Goal: Find specific page/section: Find specific page/section

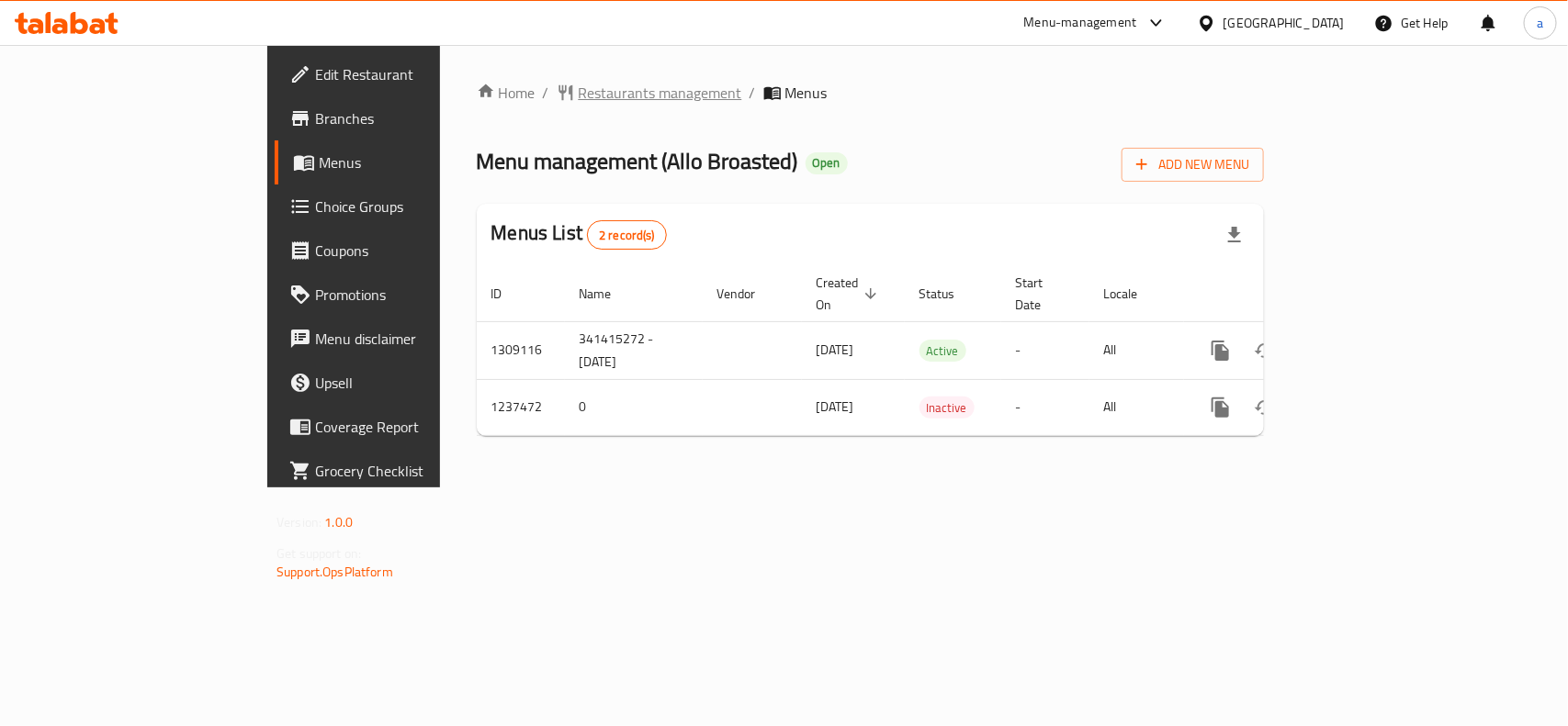
click at [579, 94] on span "Restaurants management" at bounding box center [660, 93] width 164 height 22
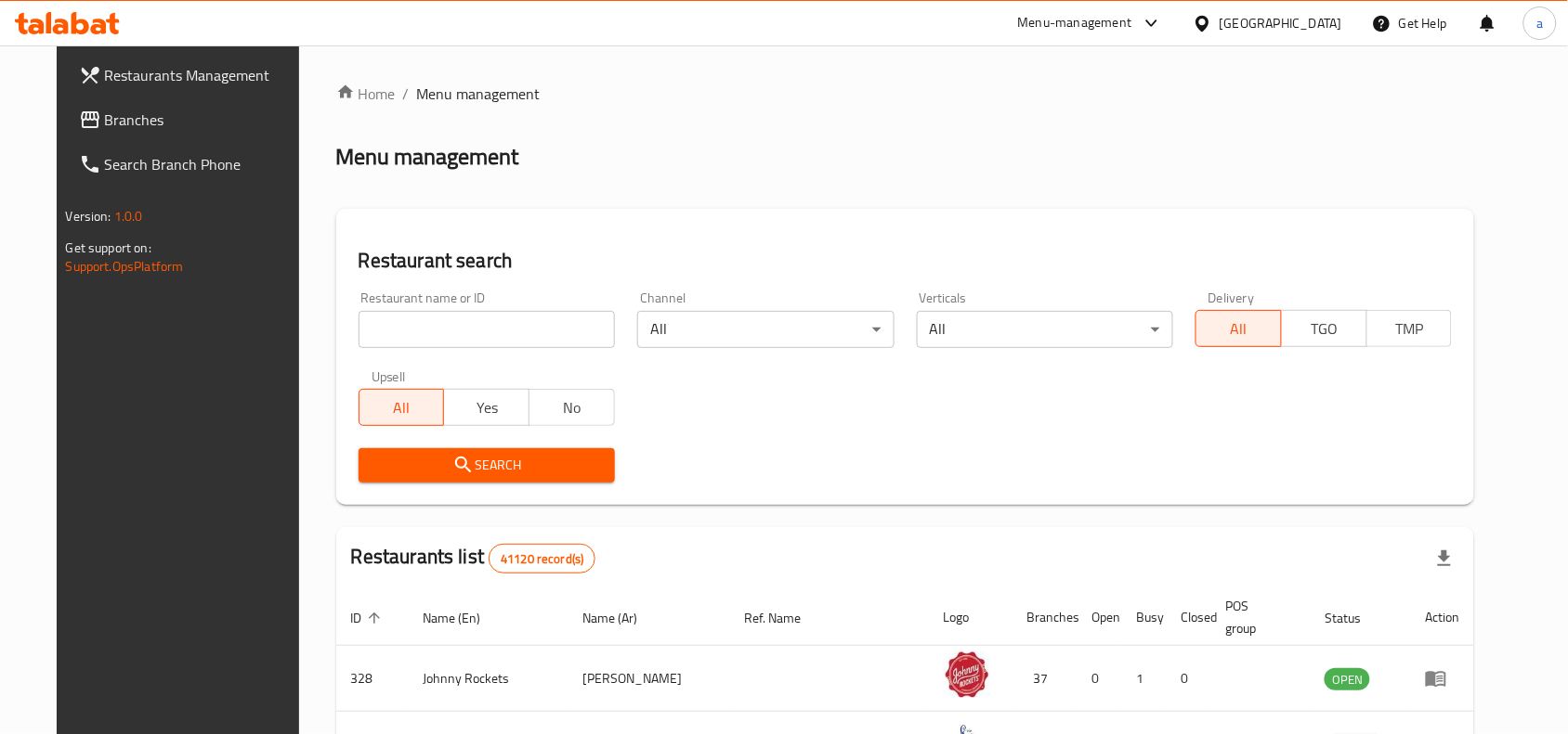
click at [124, 131] on link "Branches" at bounding box center [191, 119] width 255 height 44
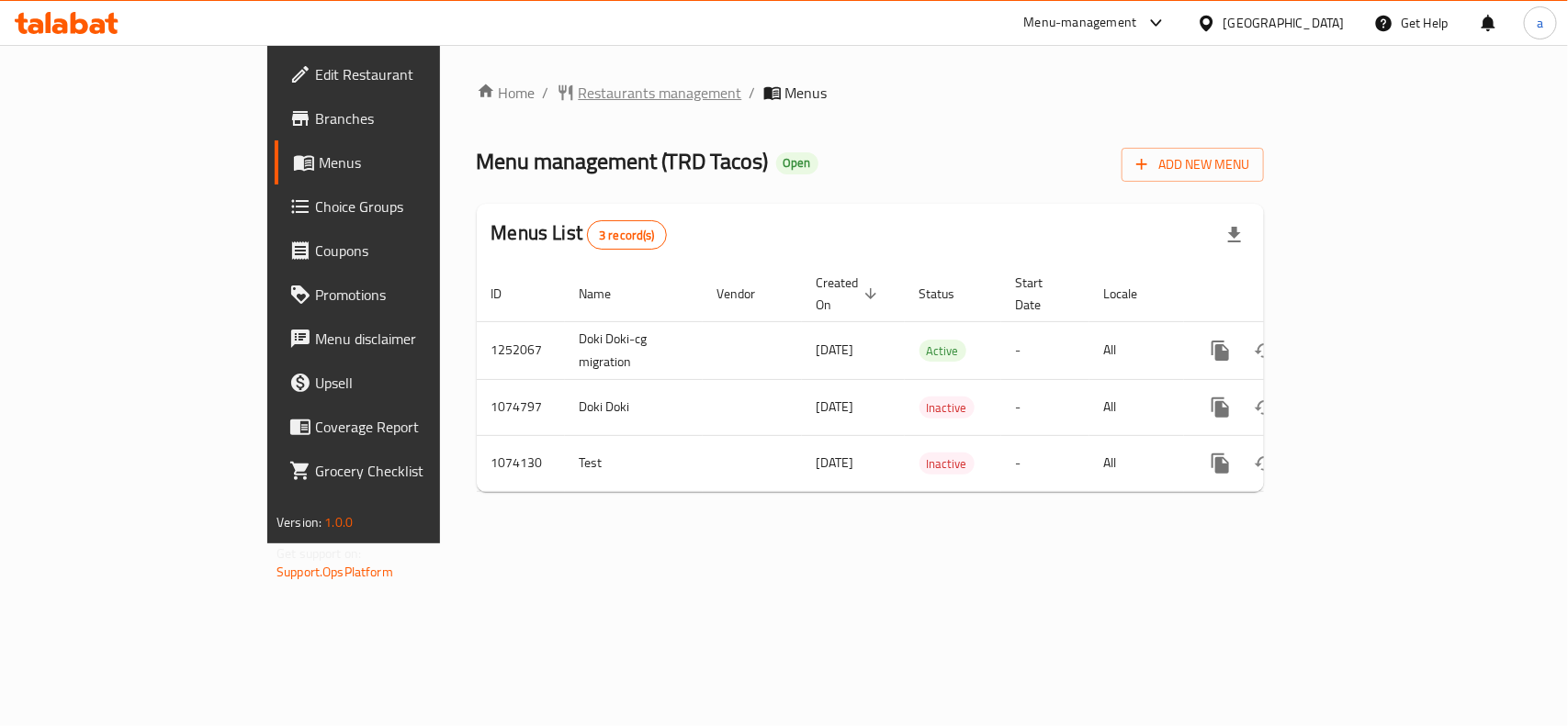
click at [579, 99] on span "Restaurants management" at bounding box center [660, 93] width 164 height 22
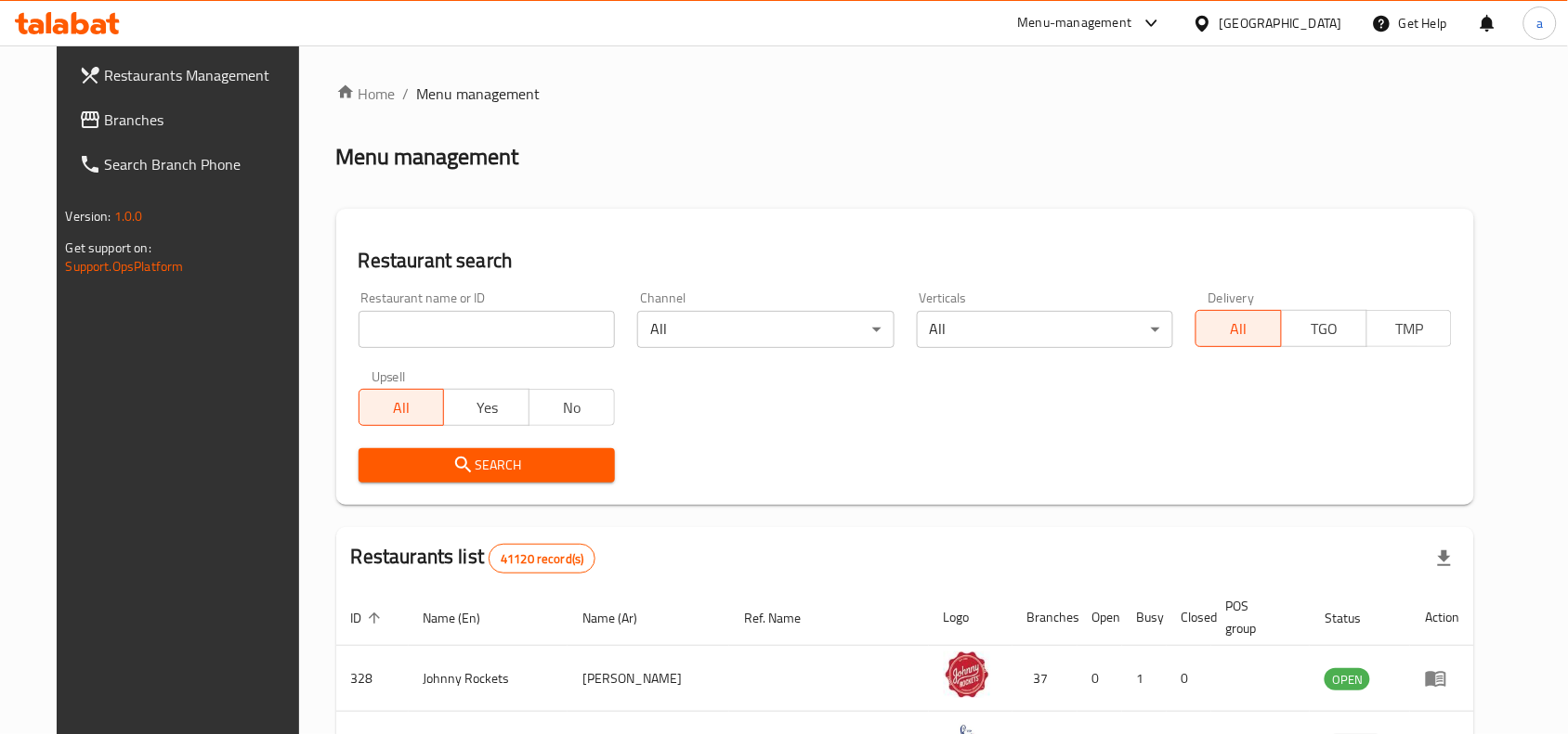
drag, startPoint x: 105, startPoint y: 110, endPoint x: 35, endPoint y: 151, distance: 81.1
click at [105, 110] on span "Branches" at bounding box center [204, 120] width 199 height 23
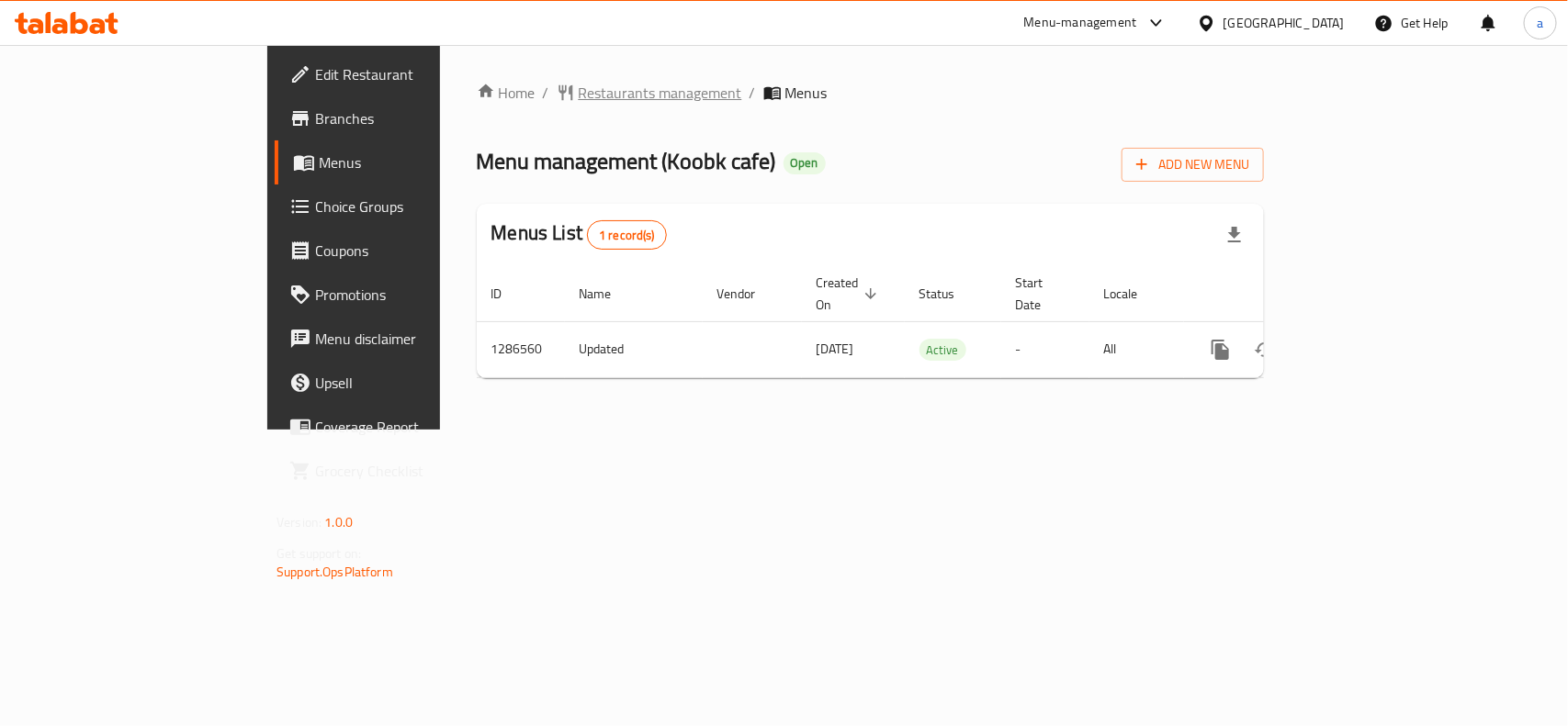
click at [579, 92] on span "Restaurants management" at bounding box center [660, 93] width 164 height 22
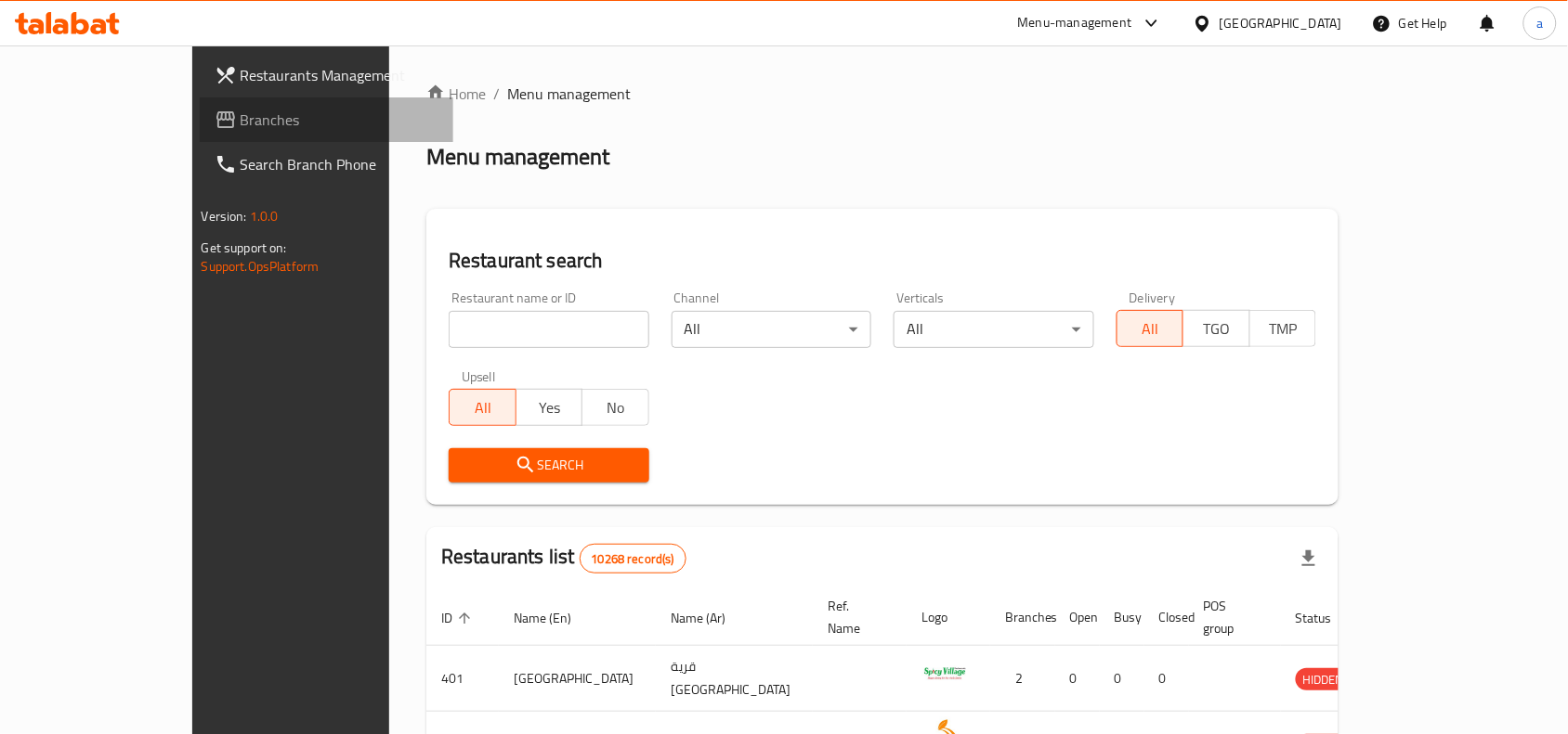
click at [240, 123] on span "Branches" at bounding box center [340, 120] width 199 height 23
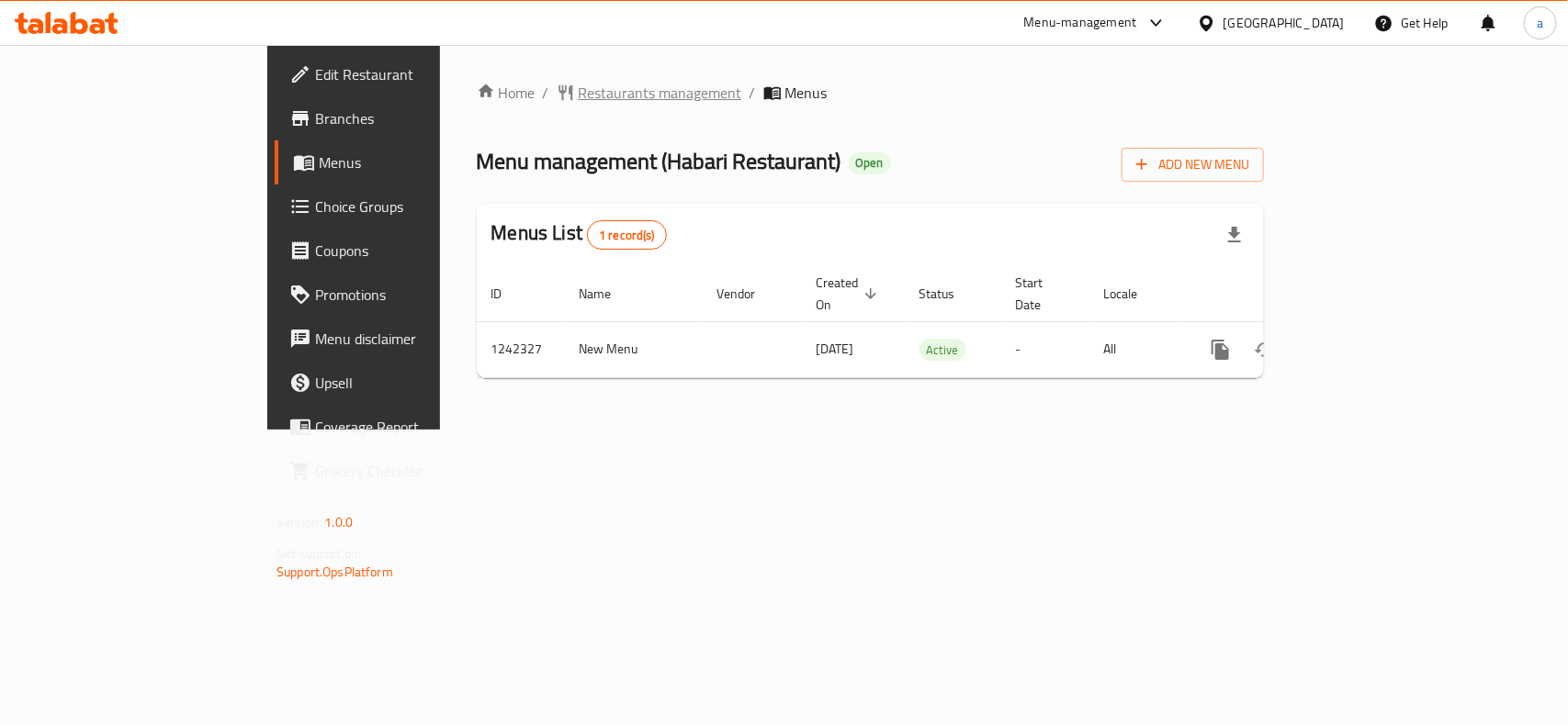
click at [579, 96] on span "Restaurants management" at bounding box center [660, 93] width 164 height 22
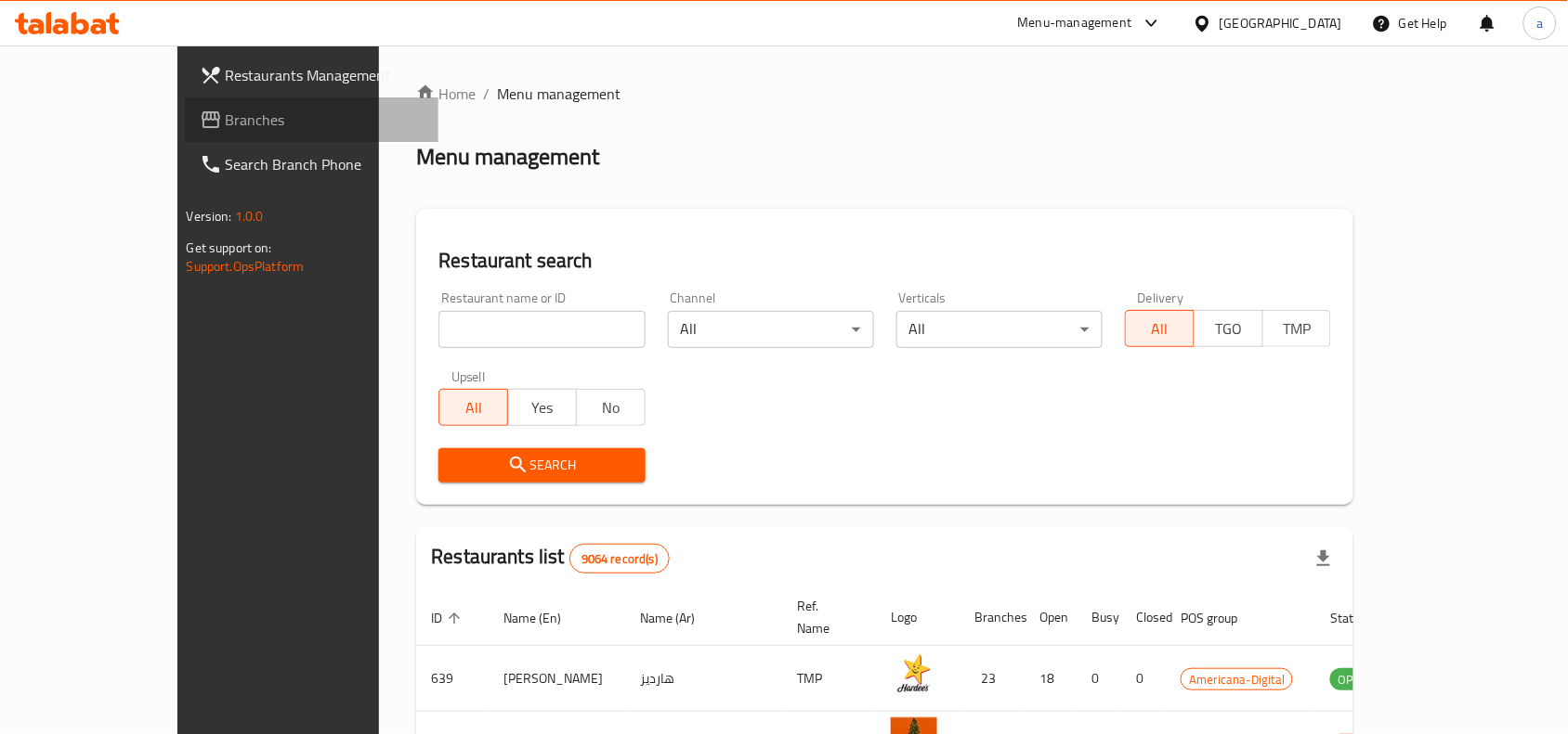
click at [225, 116] on span "Branches" at bounding box center [325, 120] width 199 height 23
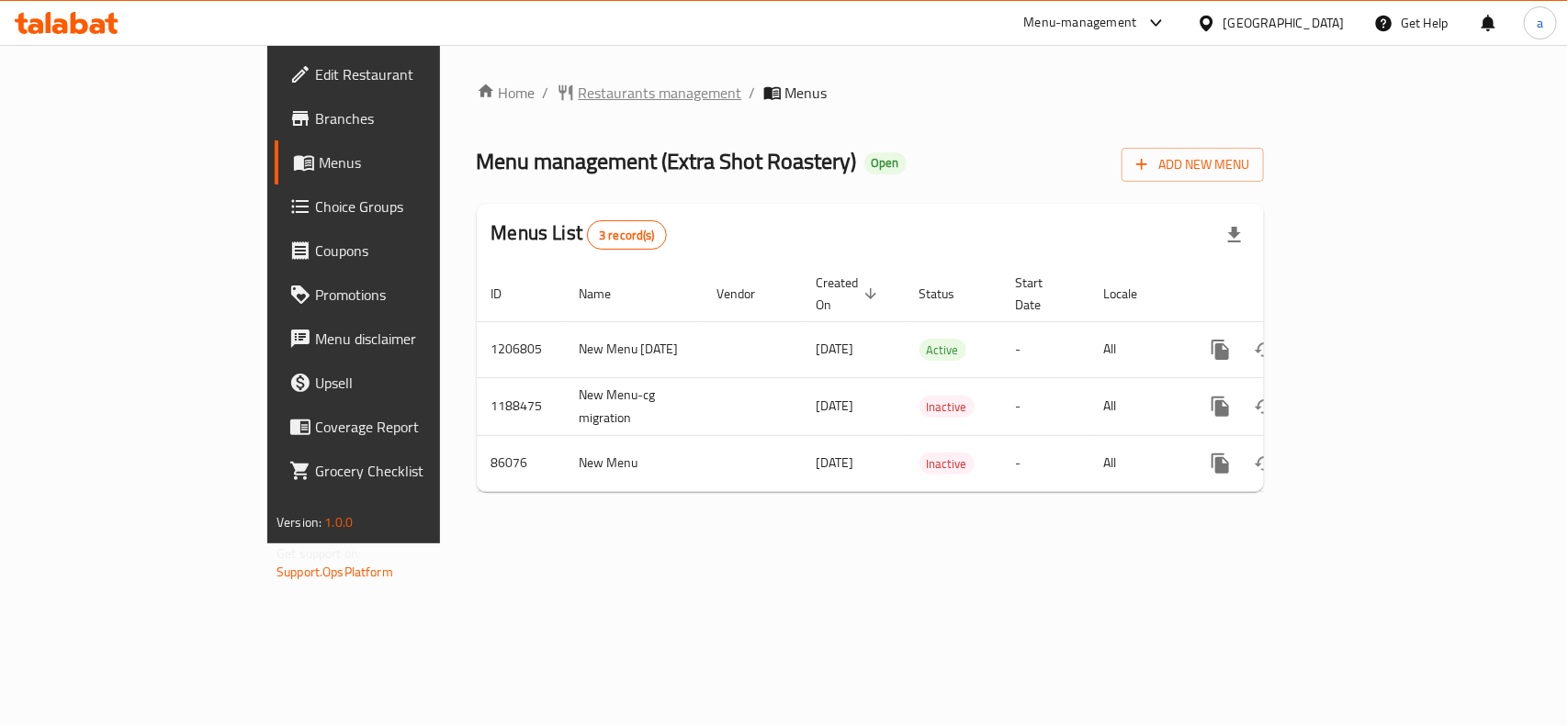
click at [579, 89] on span "Restaurants management" at bounding box center [660, 93] width 164 height 22
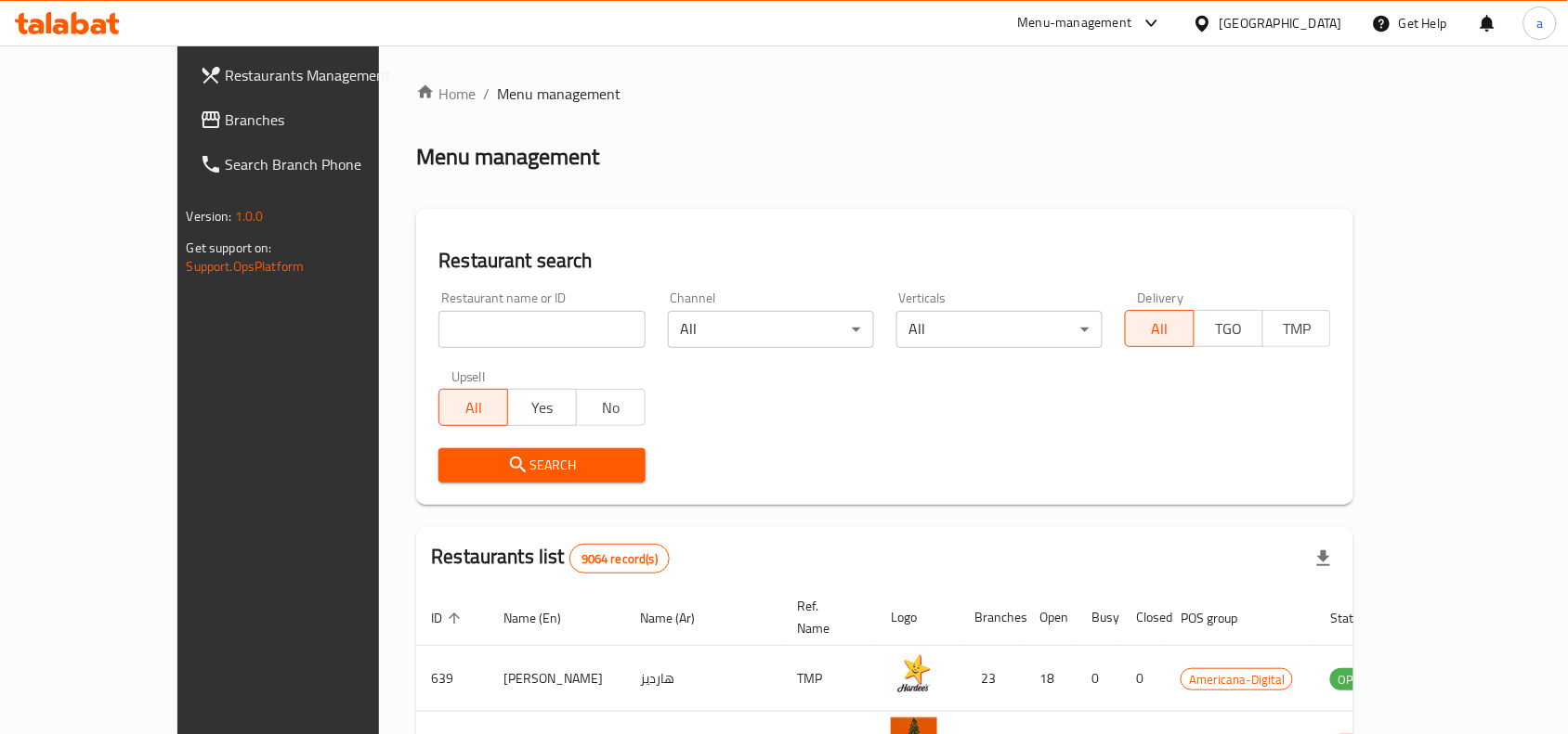
click at [225, 114] on span "Branches" at bounding box center [325, 120] width 199 height 23
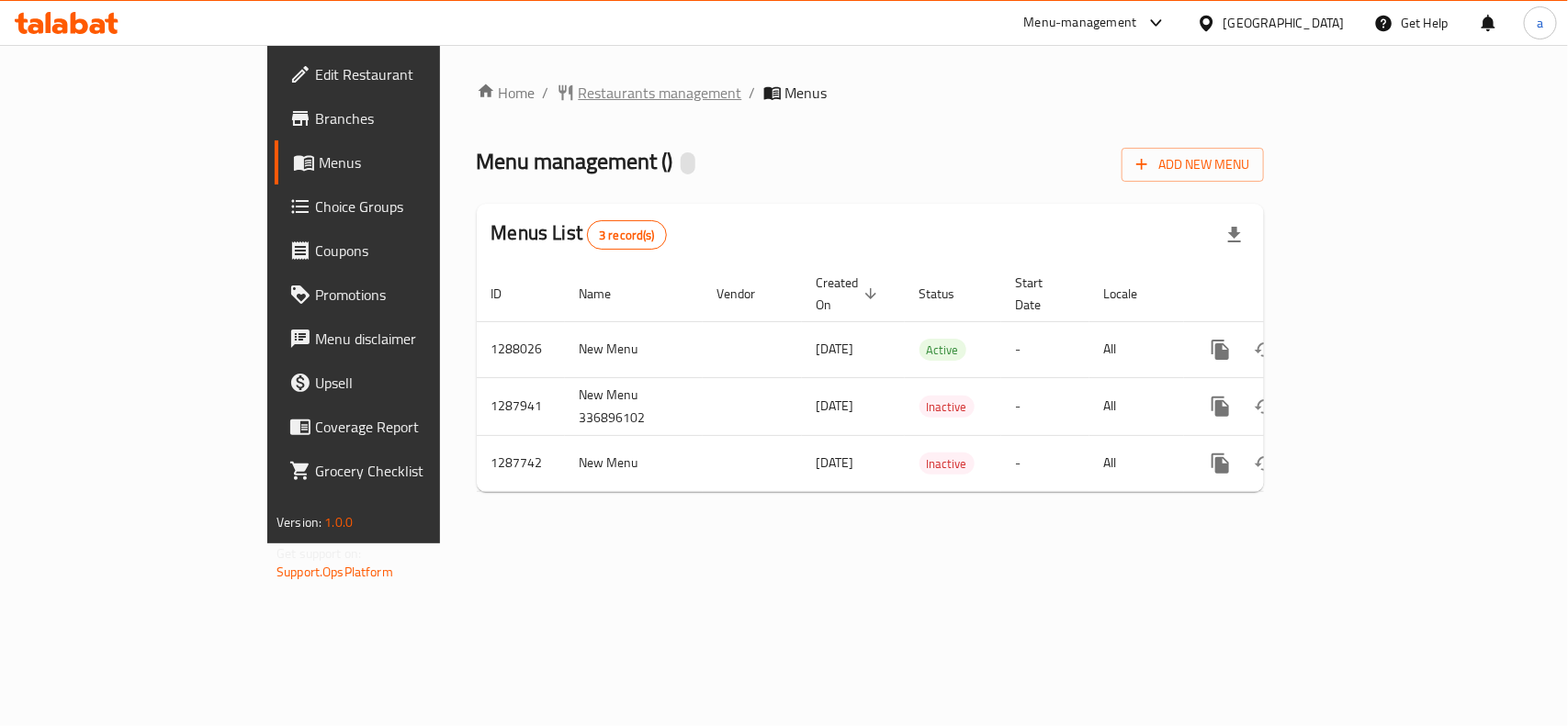
click at [579, 98] on span "Restaurants management" at bounding box center [660, 93] width 164 height 22
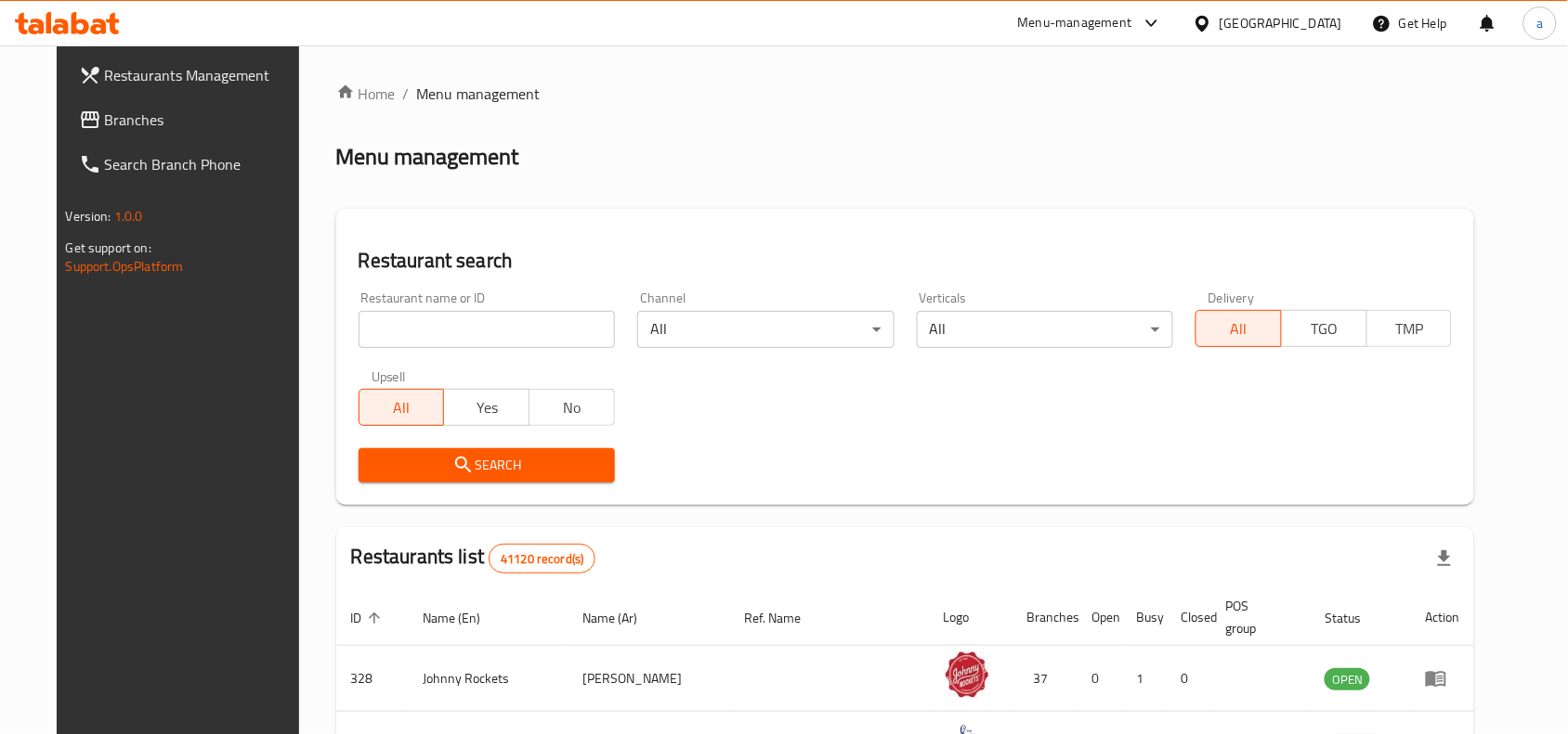
click at [142, 116] on span "Branches" at bounding box center [204, 120] width 199 height 23
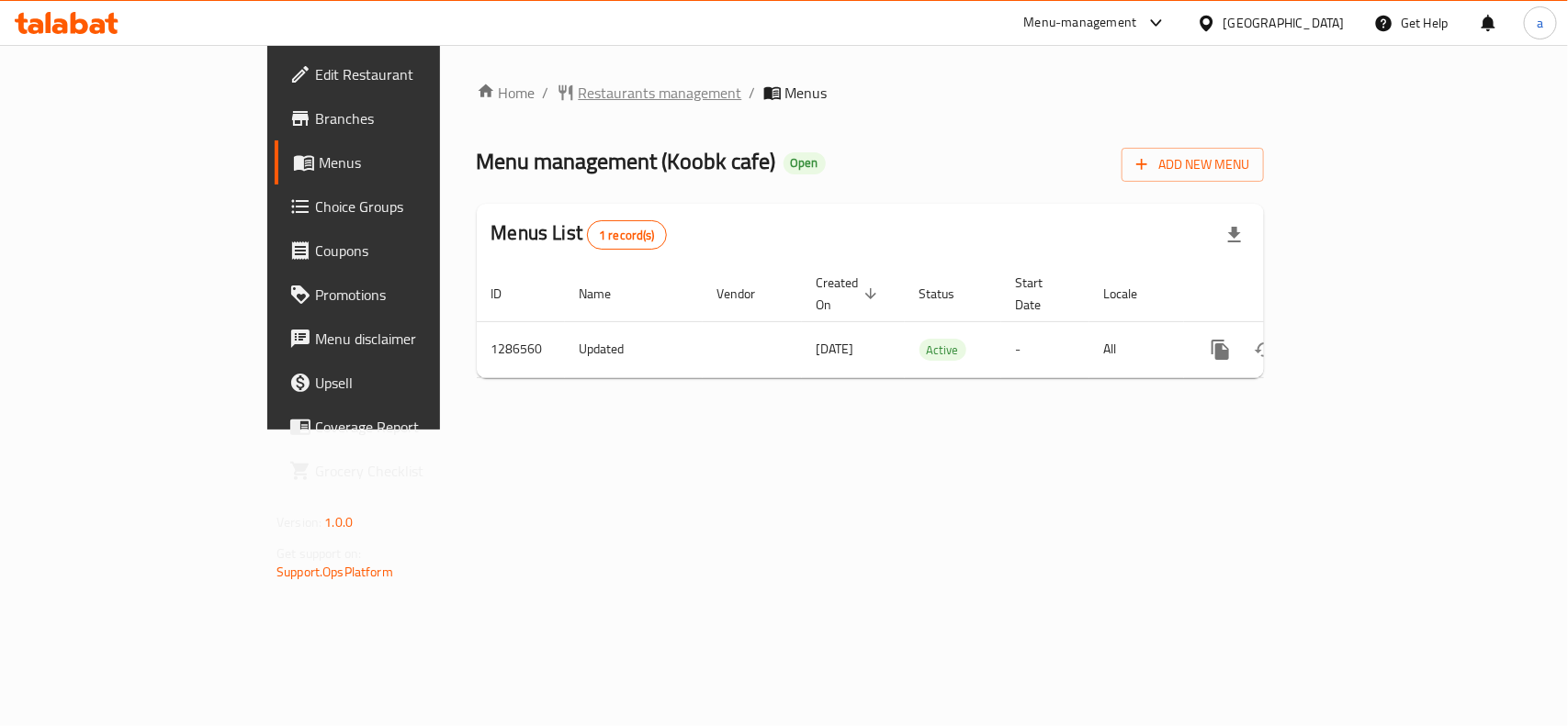
click at [579, 94] on span "Restaurants management" at bounding box center [660, 93] width 164 height 22
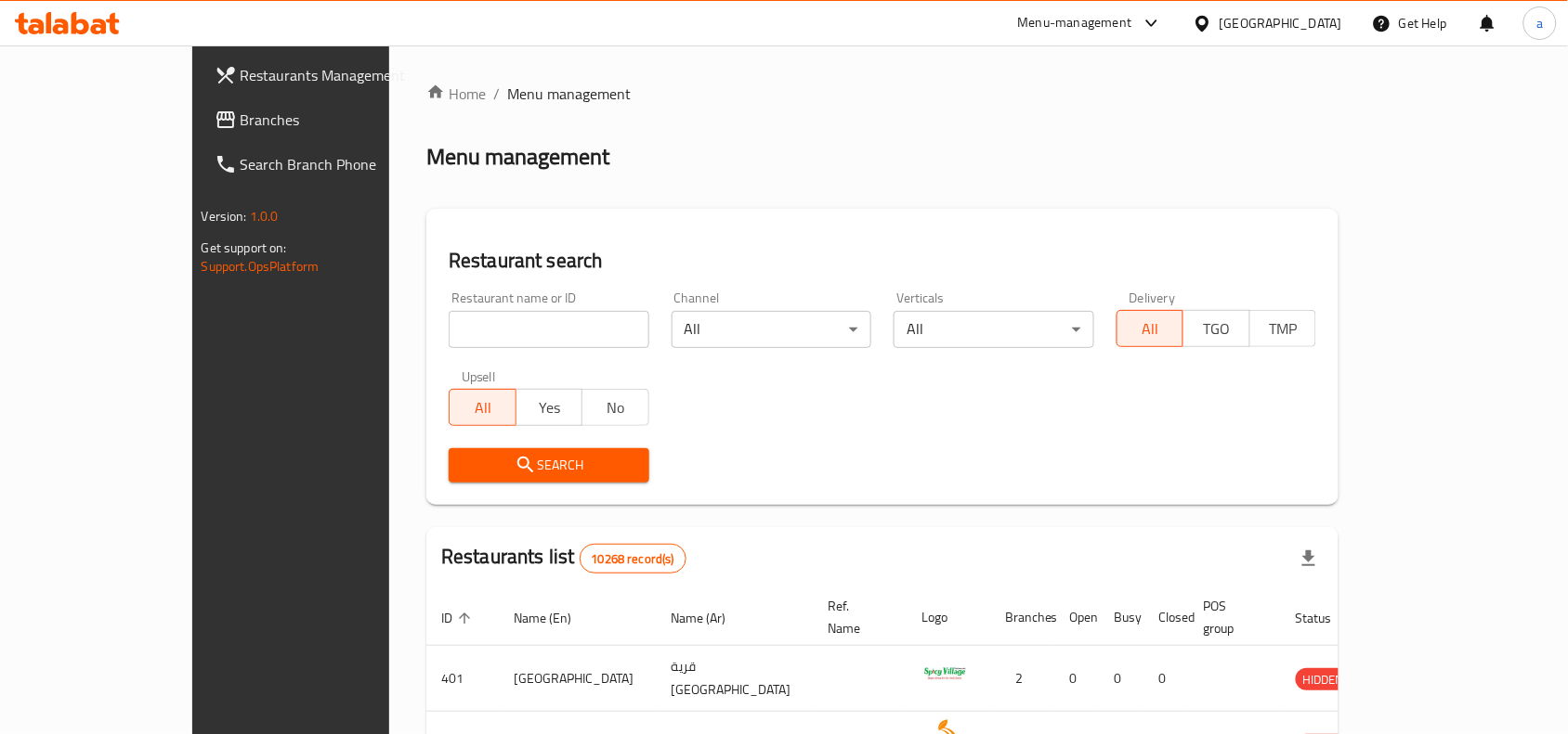
click at [240, 123] on span "Branches" at bounding box center [340, 120] width 199 height 23
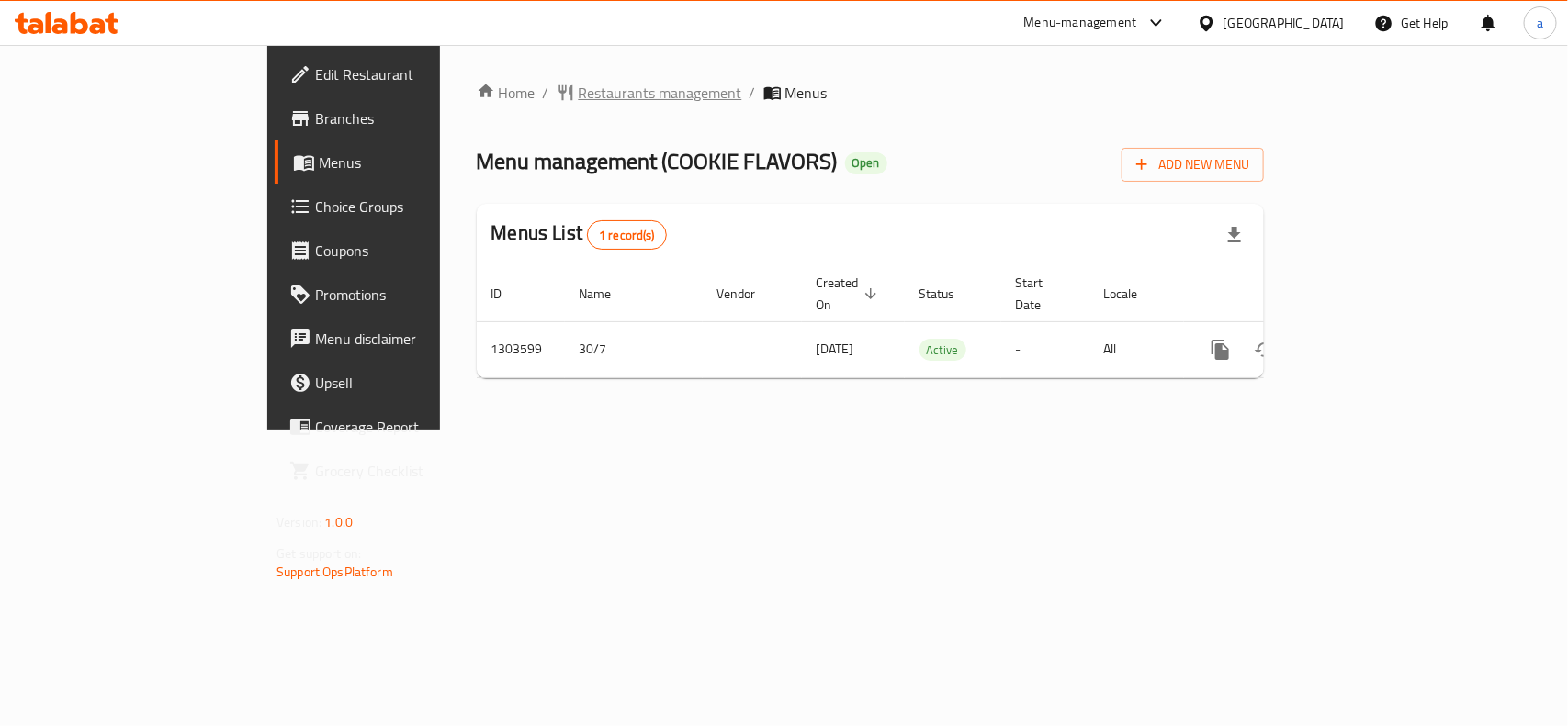
click at [579, 90] on span "Restaurants management" at bounding box center [660, 93] width 164 height 22
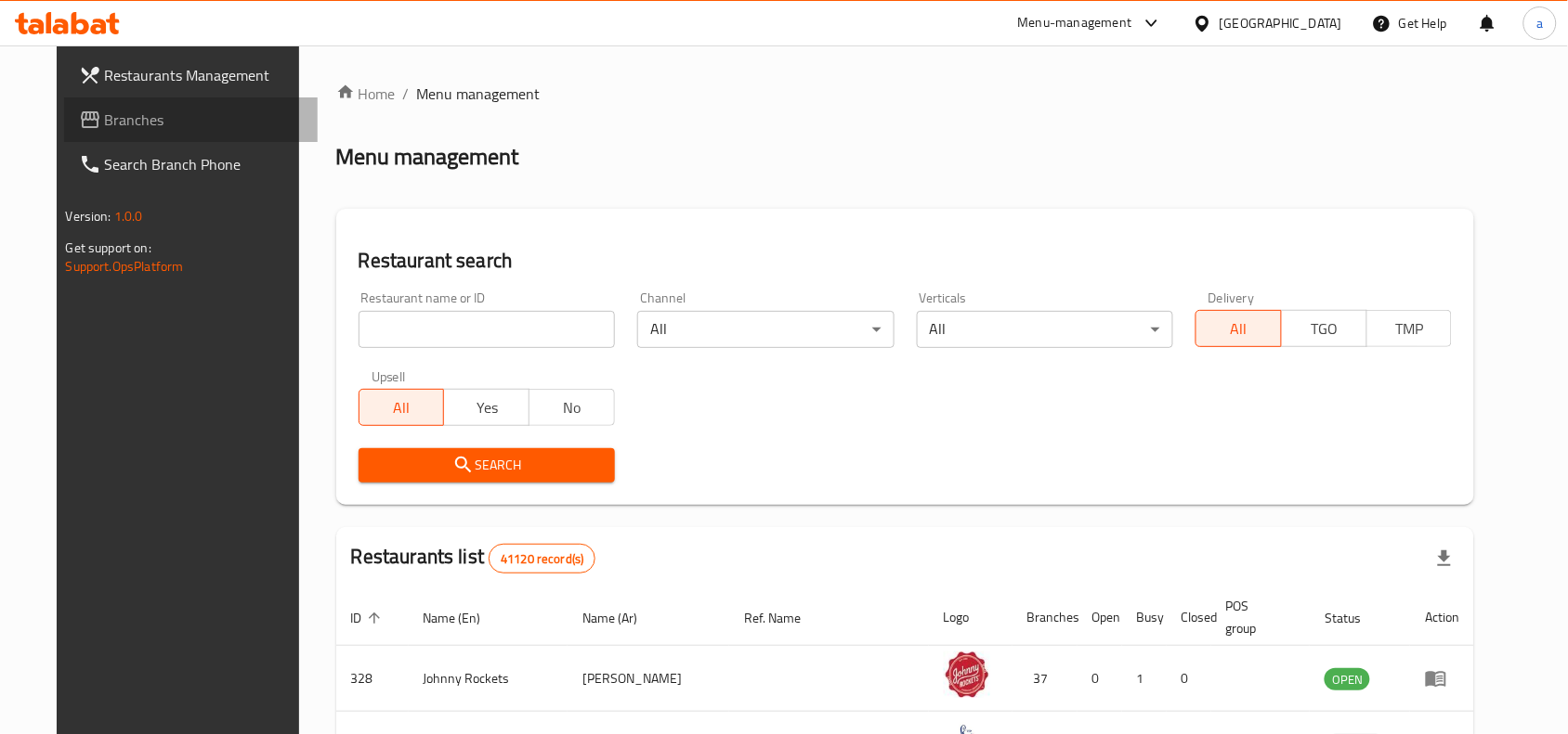
click at [173, 114] on span "Branches" at bounding box center [204, 120] width 199 height 23
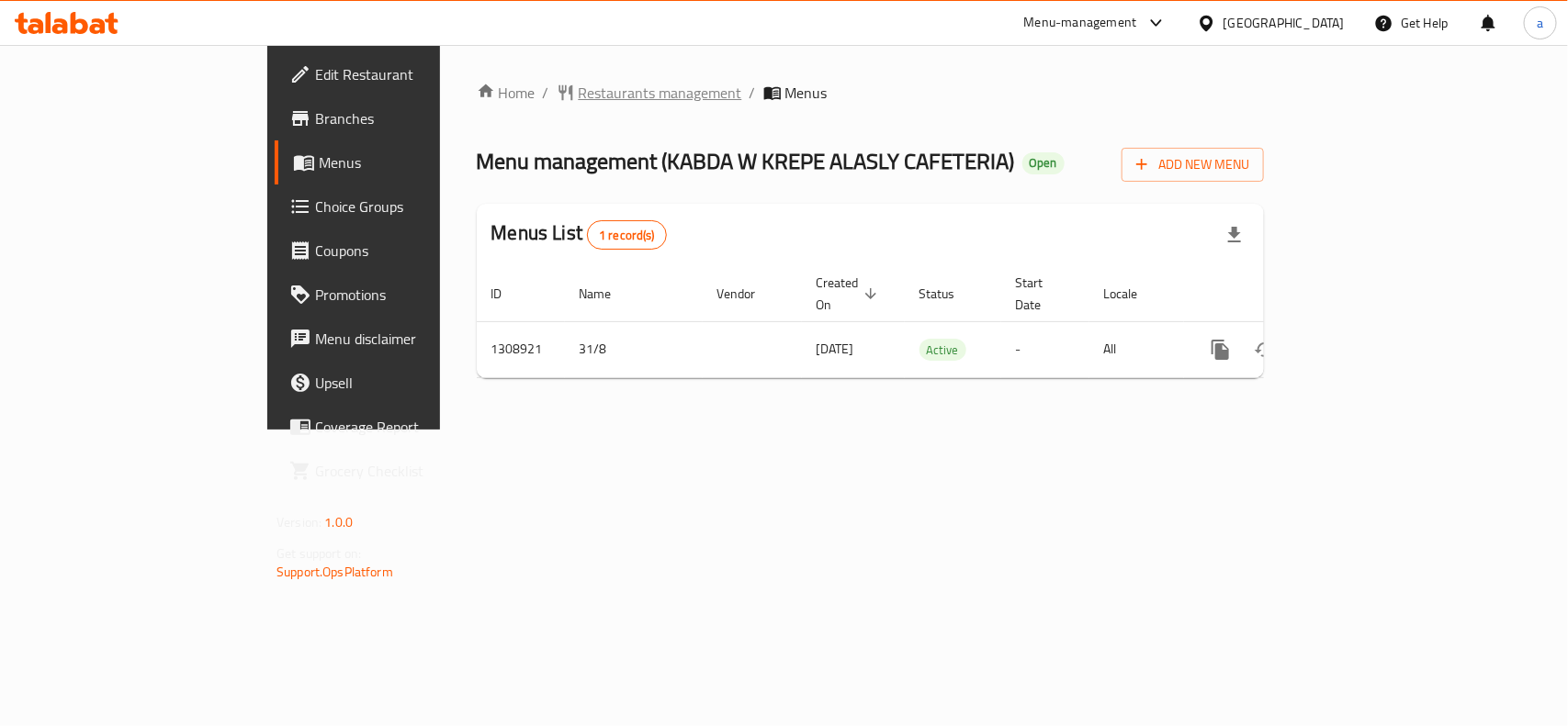
click at [579, 102] on span "Restaurants management" at bounding box center [660, 93] width 164 height 22
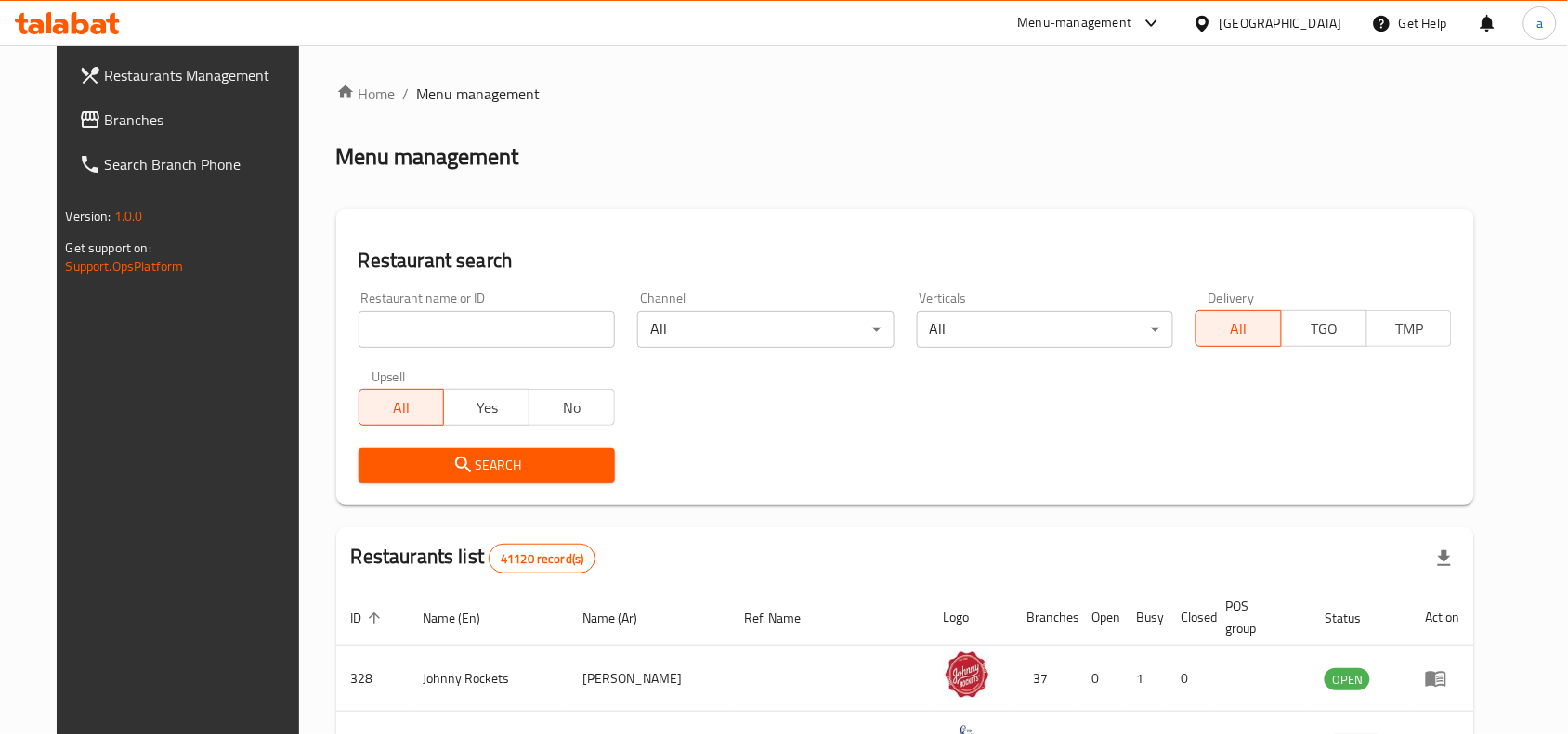
click at [105, 118] on span "Branches" at bounding box center [204, 120] width 199 height 23
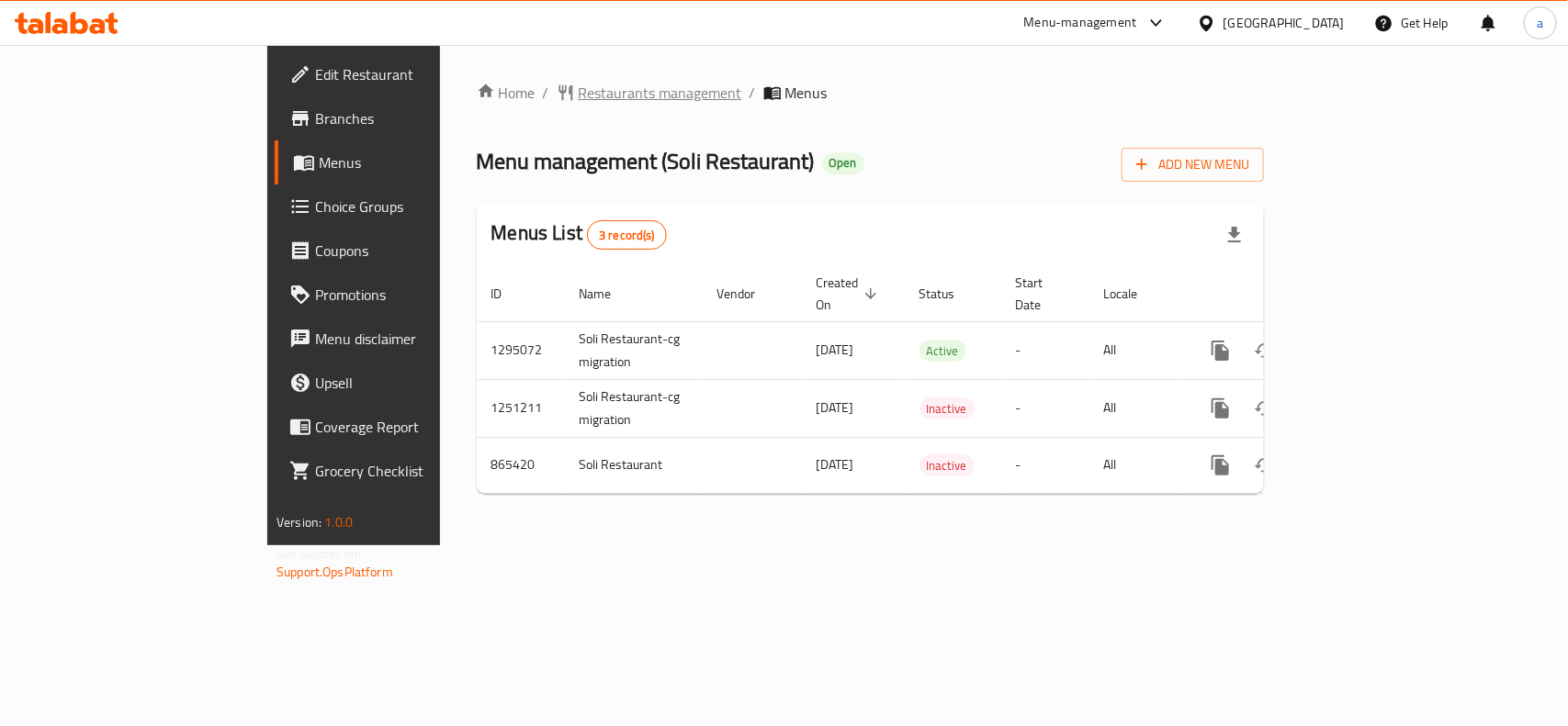
click at [579, 83] on span "Restaurants management" at bounding box center [660, 93] width 164 height 22
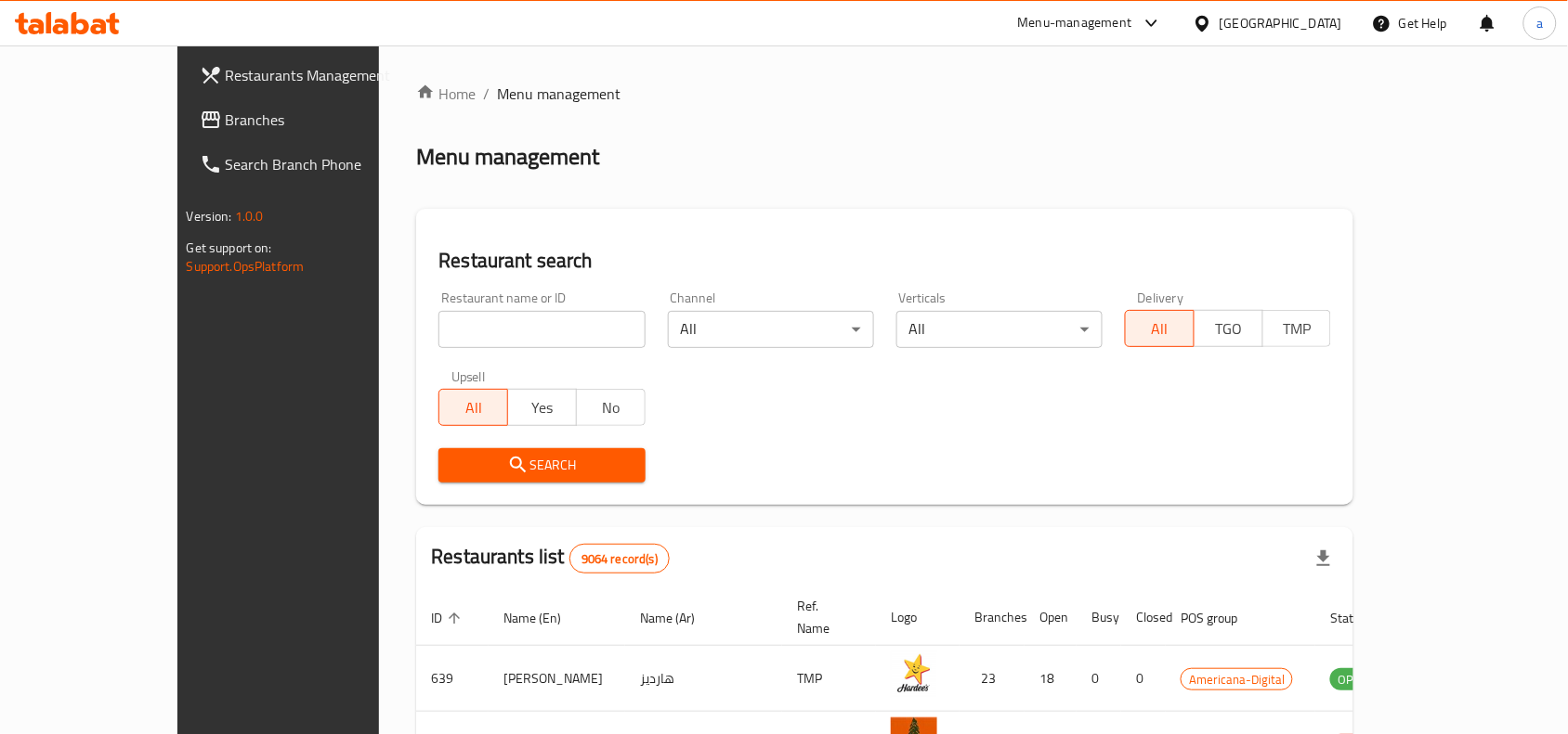
click at [225, 114] on span "Branches" at bounding box center [325, 120] width 199 height 23
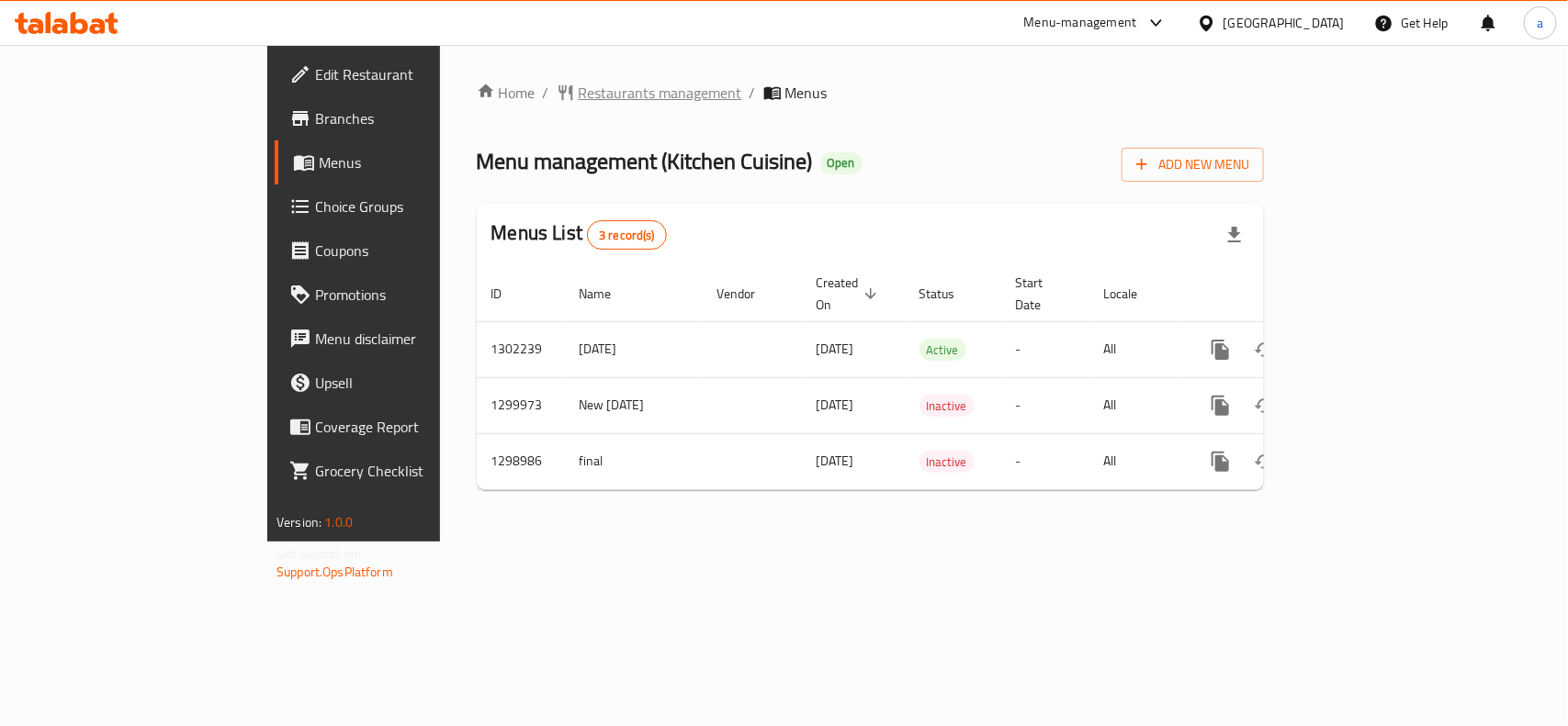
click at [579, 93] on span "Restaurants management" at bounding box center [660, 93] width 164 height 22
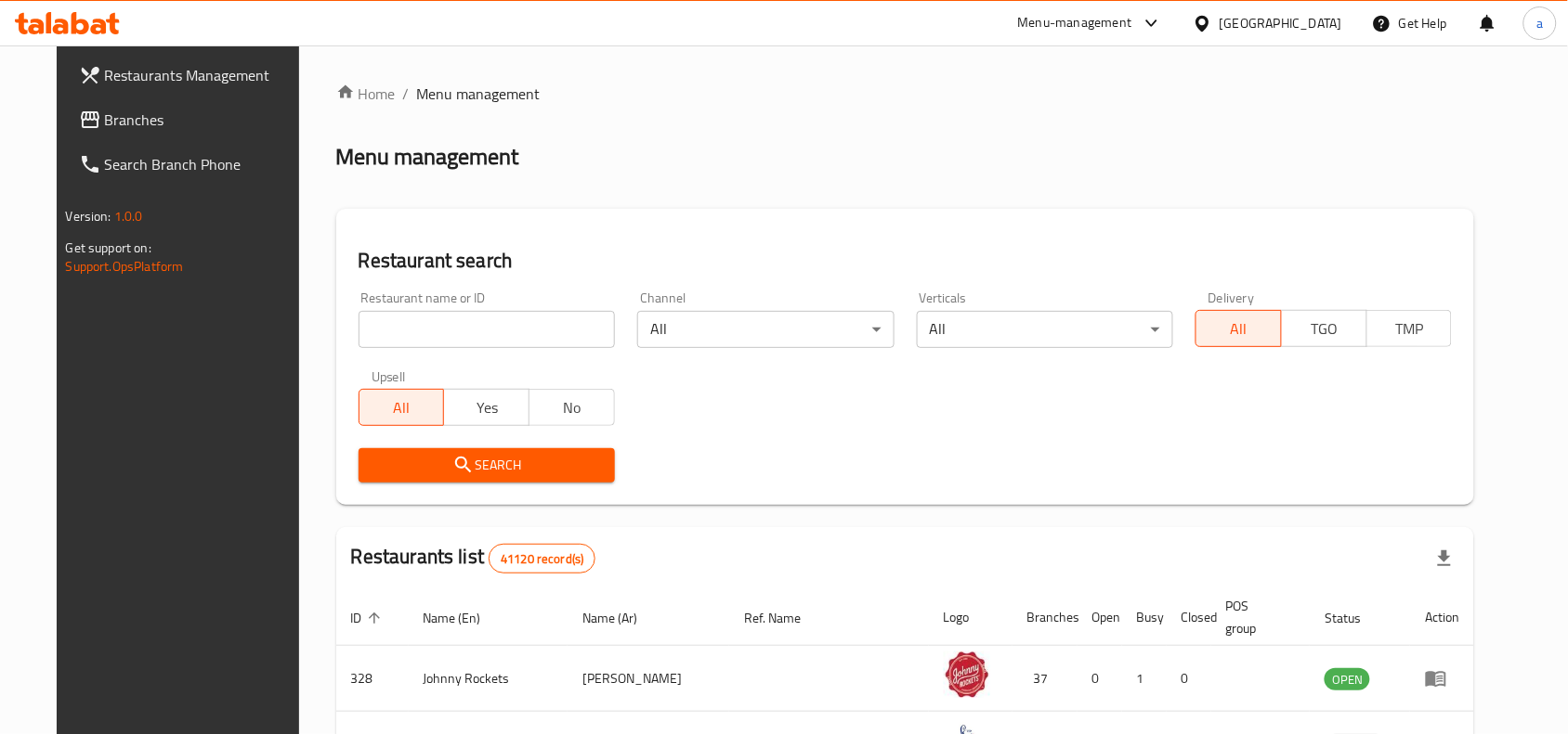
click at [105, 118] on span "Branches" at bounding box center [204, 120] width 199 height 23
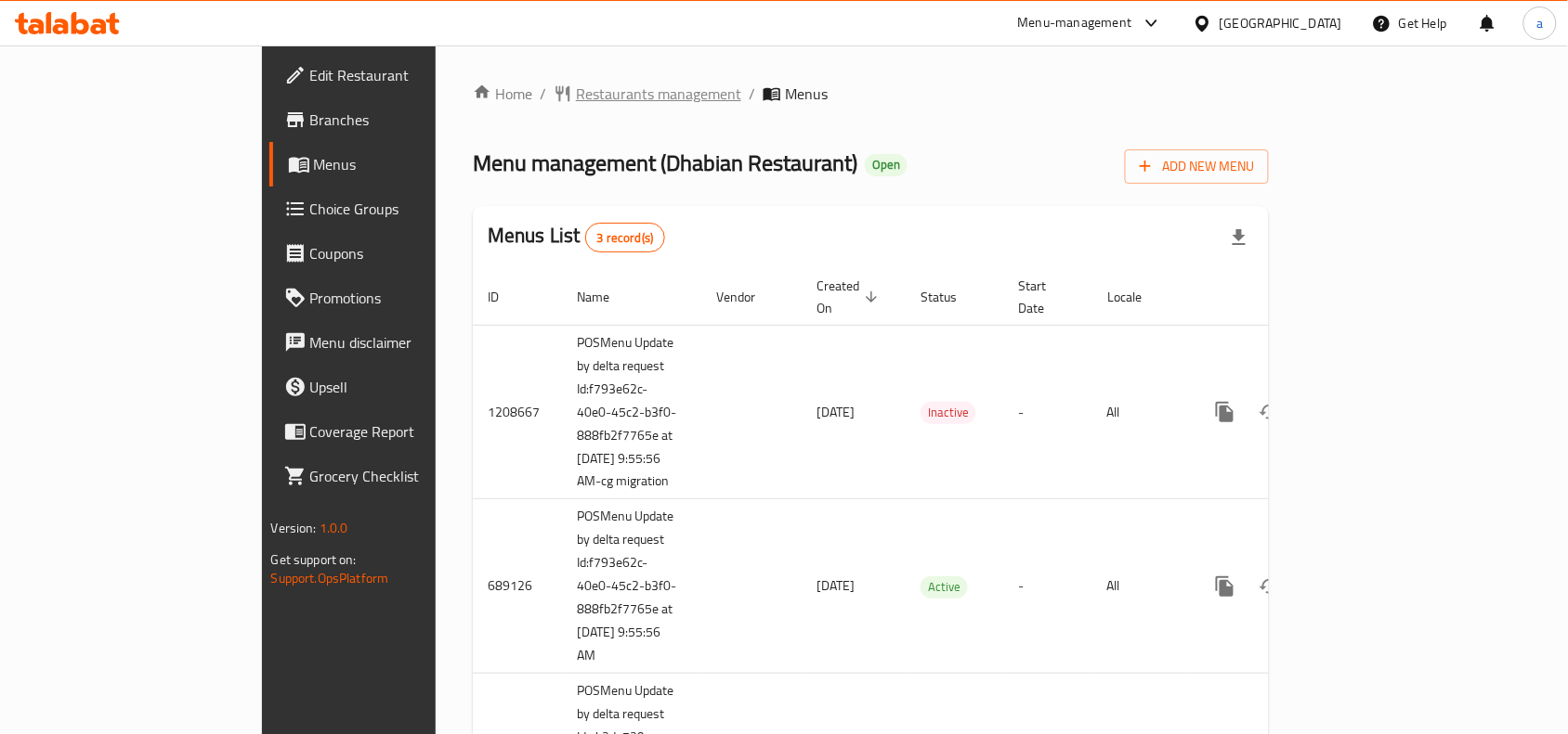
click at [576, 90] on span "Restaurants management" at bounding box center [659, 94] width 166 height 23
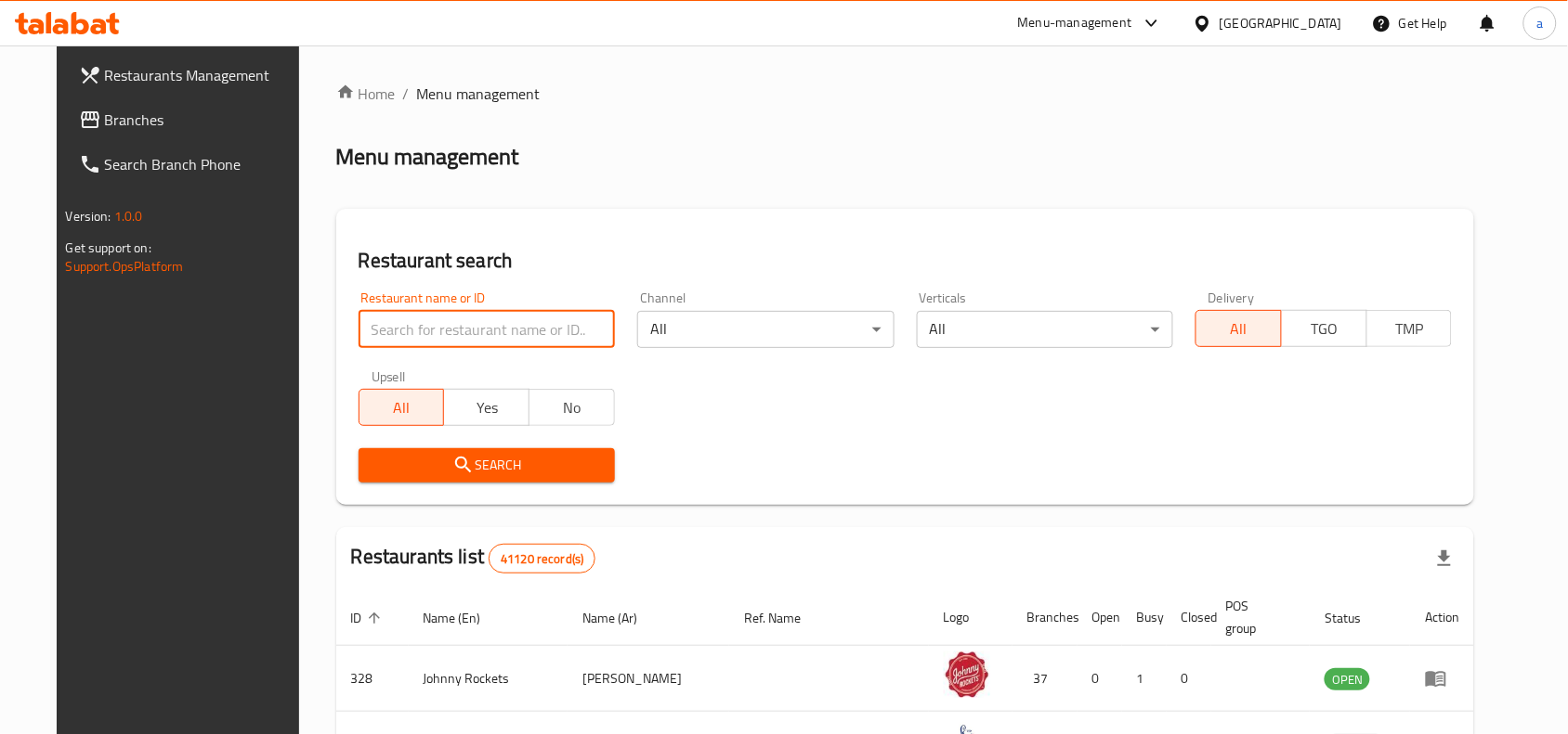
click at [470, 325] on input "search" at bounding box center [486, 329] width 256 height 37
paste input "25256"
type input "25256"
click button "Search" at bounding box center [486, 465] width 256 height 34
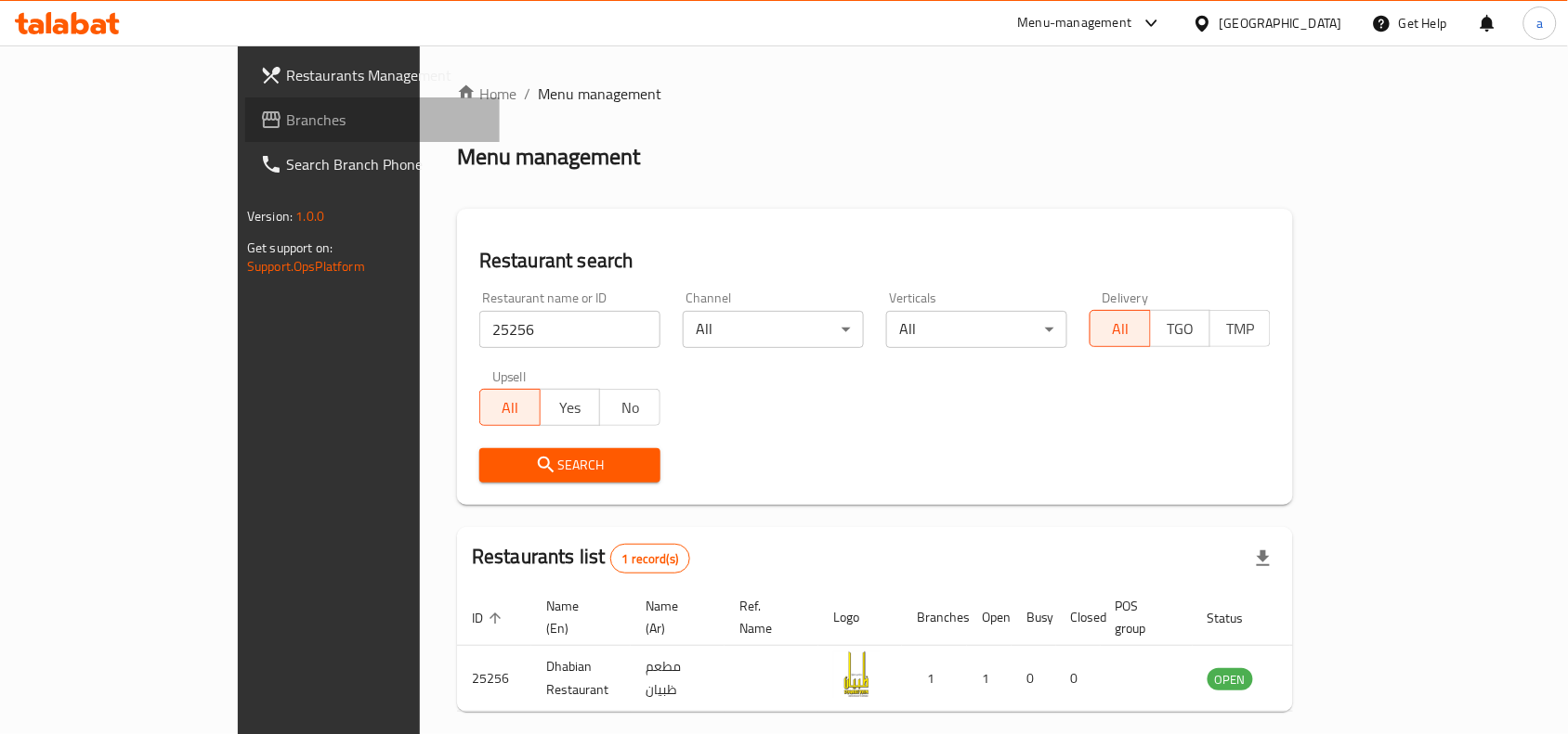
click at [245, 105] on link "Branches" at bounding box center [372, 119] width 255 height 44
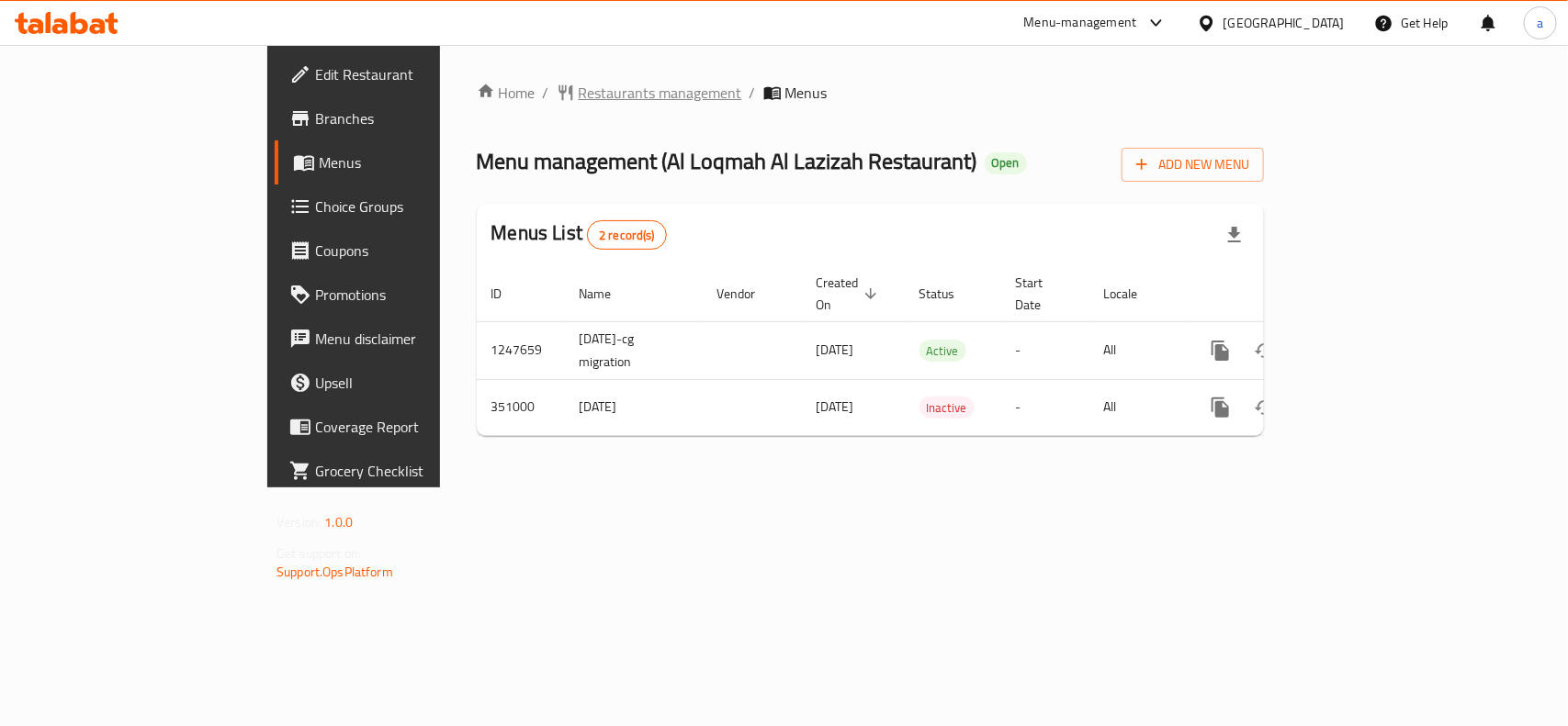
click at [579, 101] on span "Restaurants management" at bounding box center [660, 93] width 164 height 22
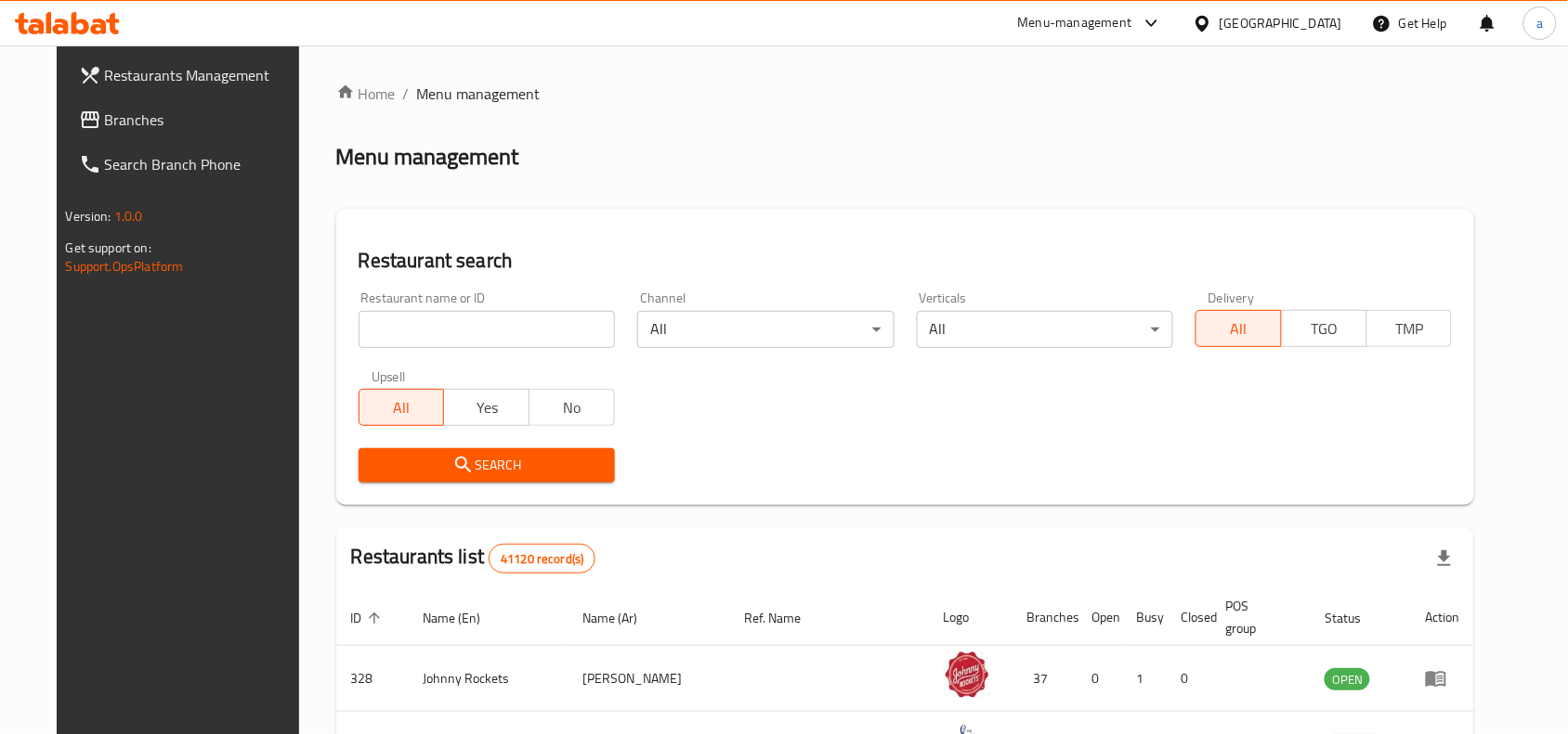
click at [167, 130] on span "Branches" at bounding box center [204, 120] width 199 height 23
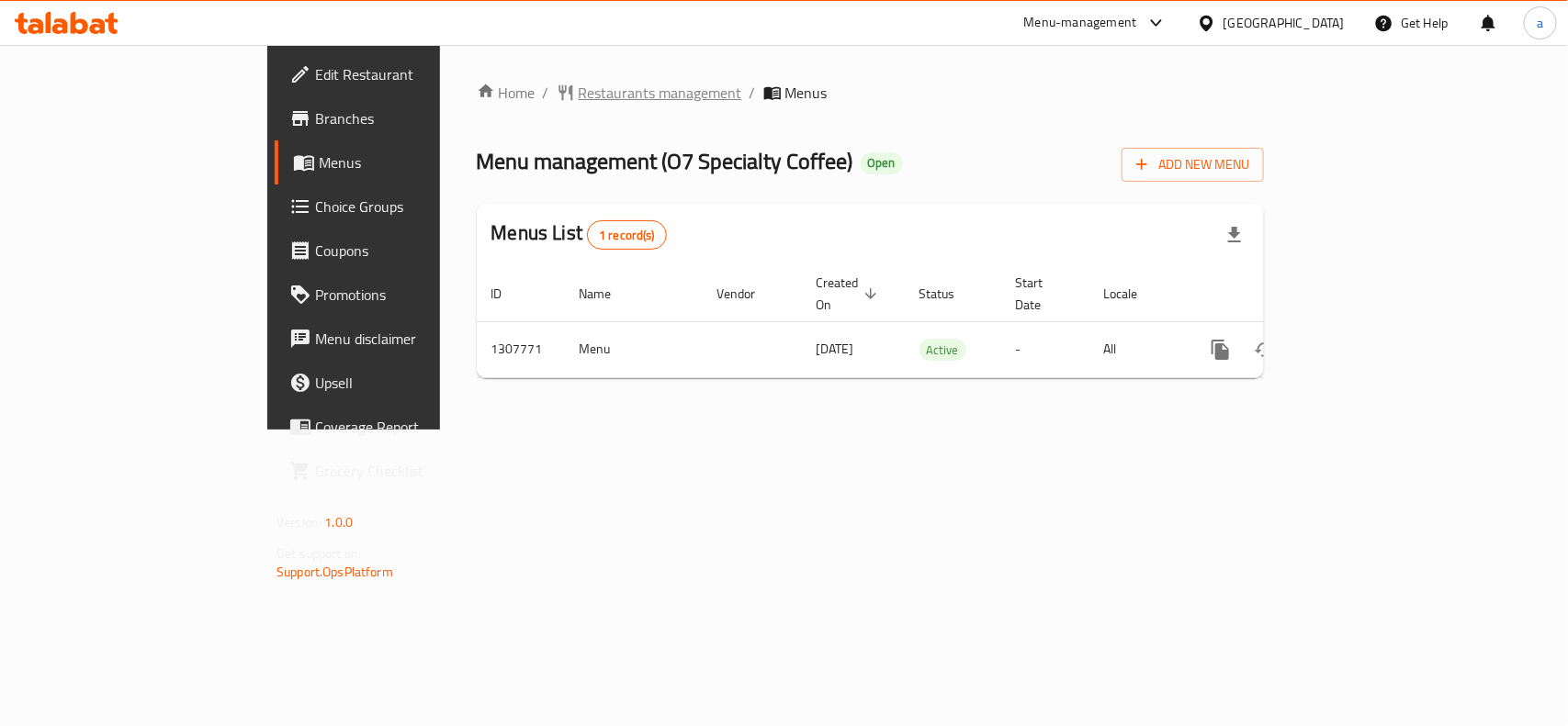
click at [579, 88] on span "Restaurants management" at bounding box center [660, 93] width 164 height 22
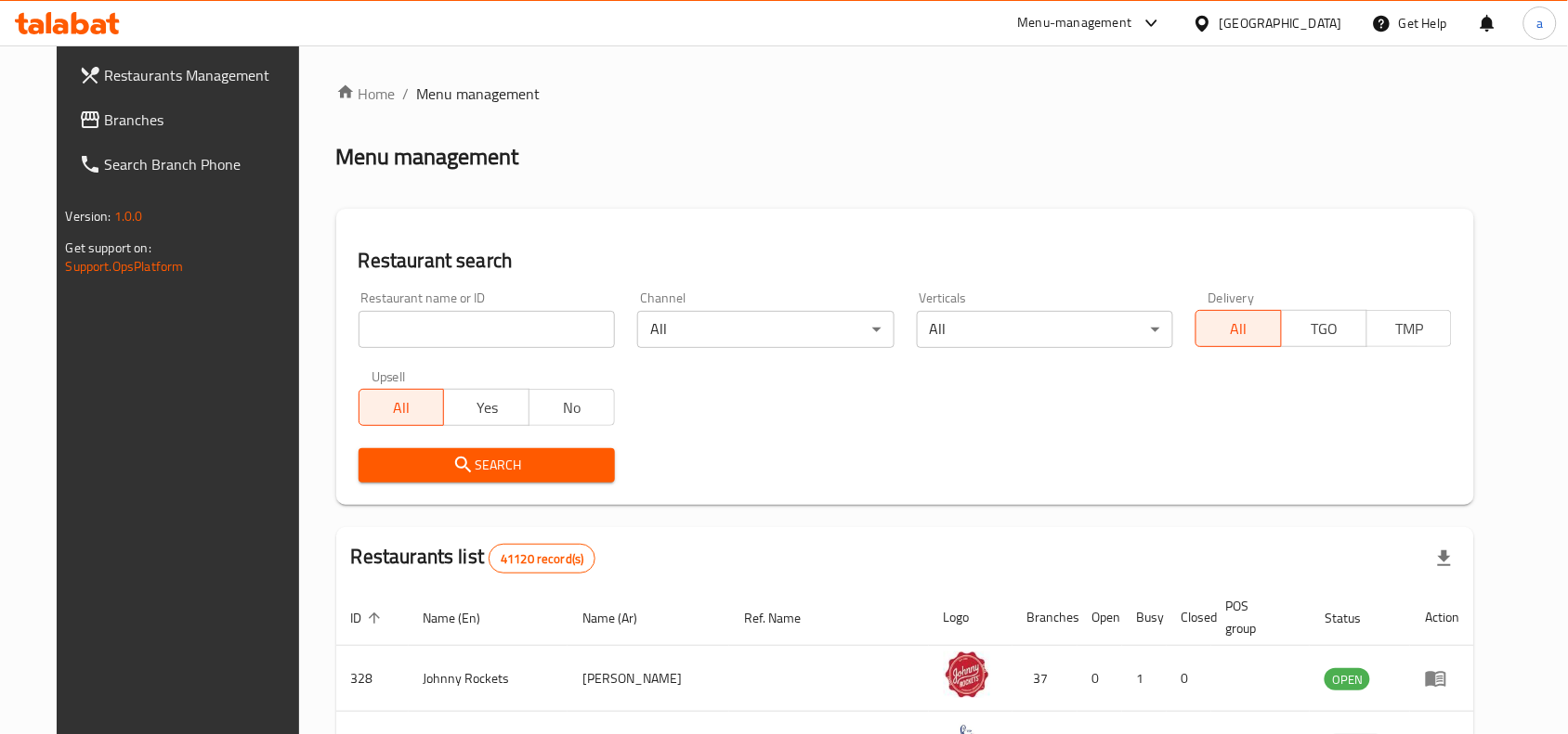
click at [132, 124] on span "Branches" at bounding box center [204, 120] width 199 height 23
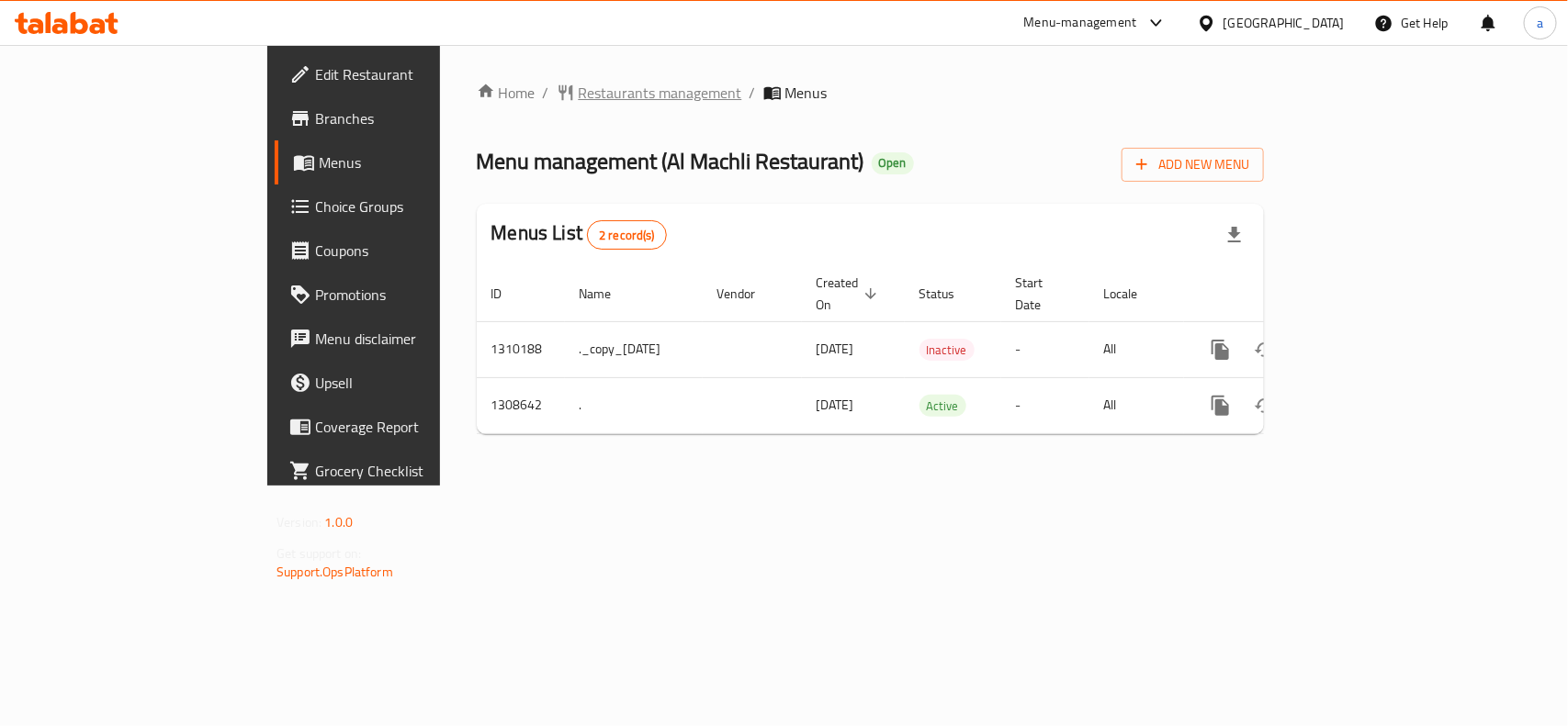
click at [579, 94] on span "Restaurants management" at bounding box center [660, 93] width 164 height 22
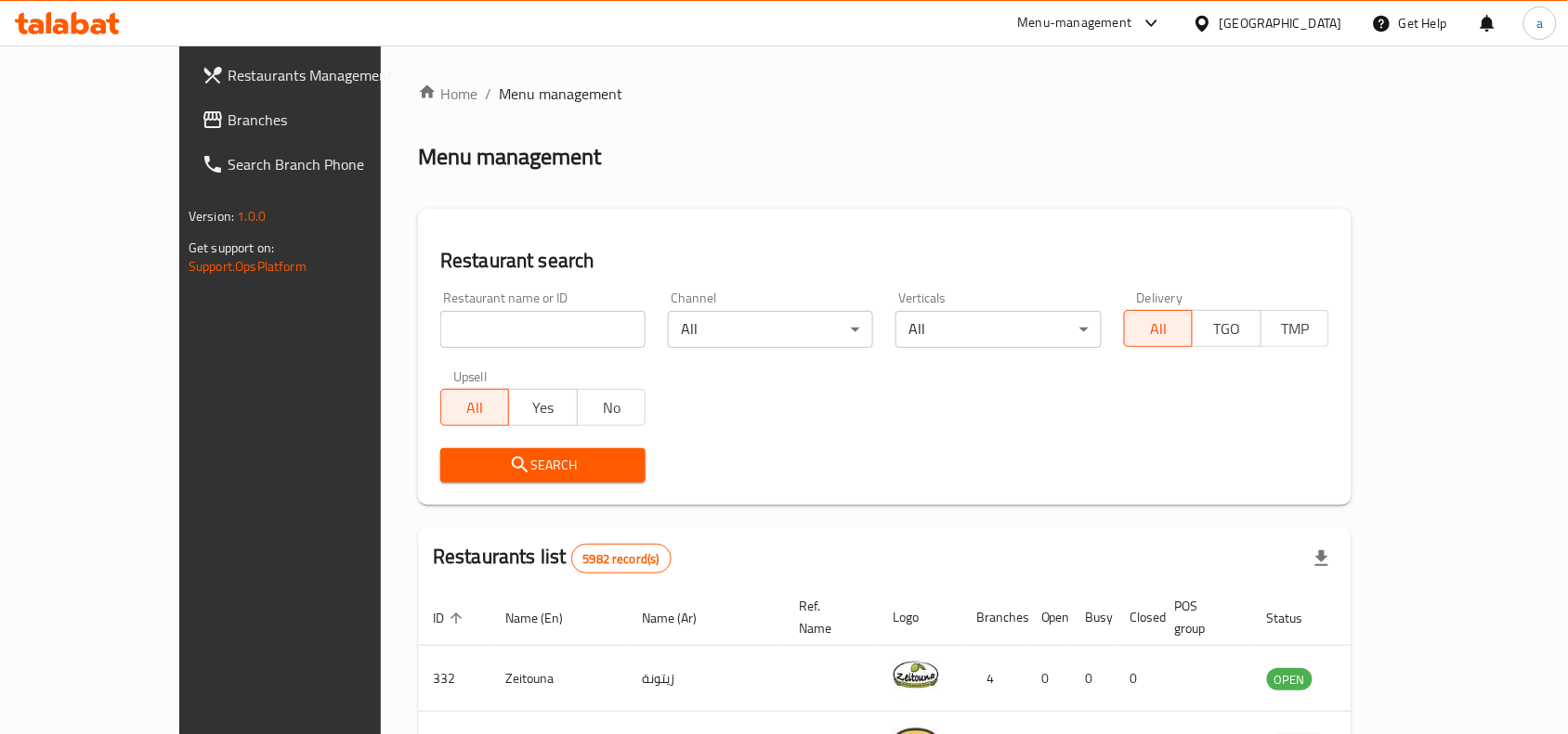
drag, startPoint x: 185, startPoint y: 139, endPoint x: 62, endPoint y: 146, distance: 123.2
click at [186, 139] on link "Branches" at bounding box center [313, 119] width 255 height 44
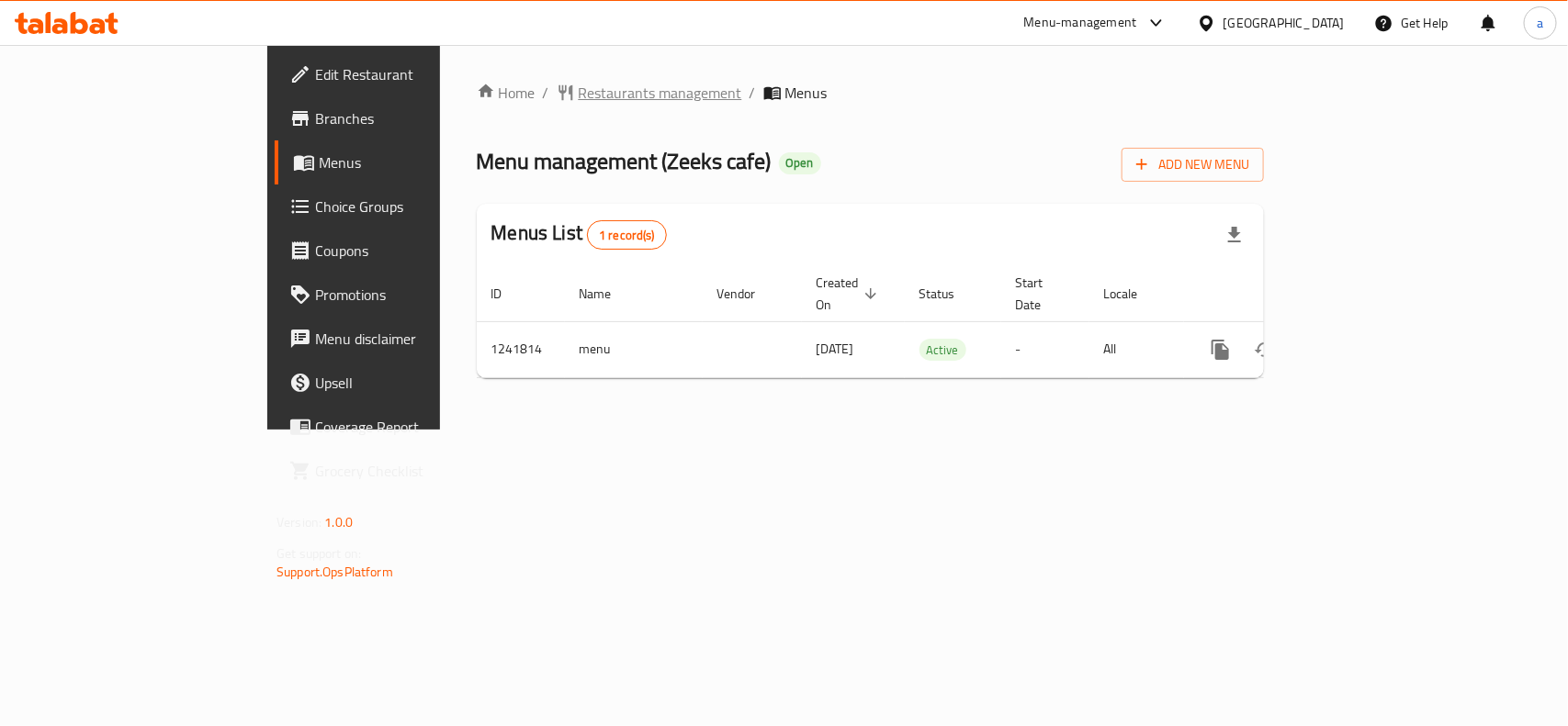
click at [579, 83] on span "Restaurants management" at bounding box center [660, 93] width 164 height 22
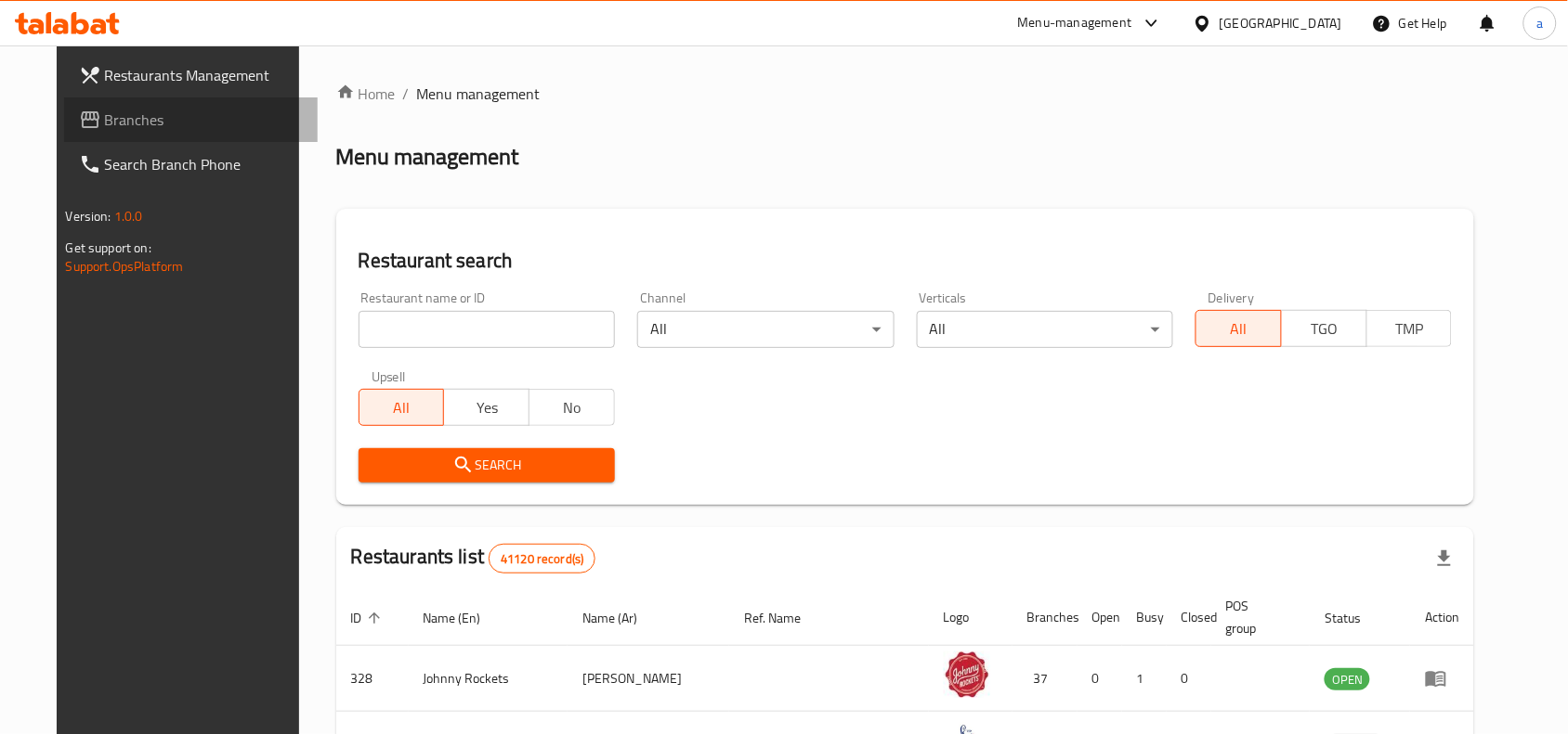
click at [64, 134] on link "Branches" at bounding box center [191, 119] width 255 height 44
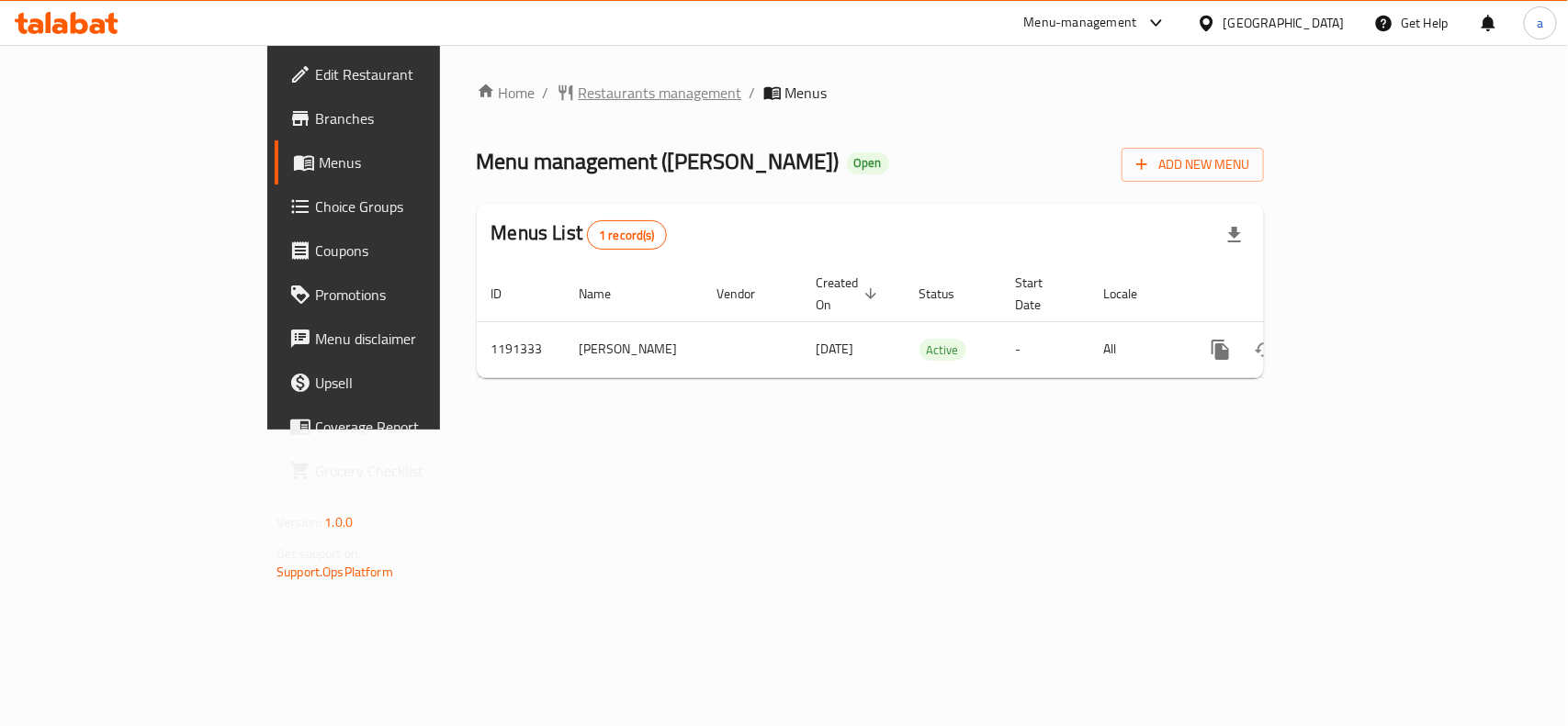
click at [579, 98] on span "Restaurants management" at bounding box center [660, 93] width 164 height 22
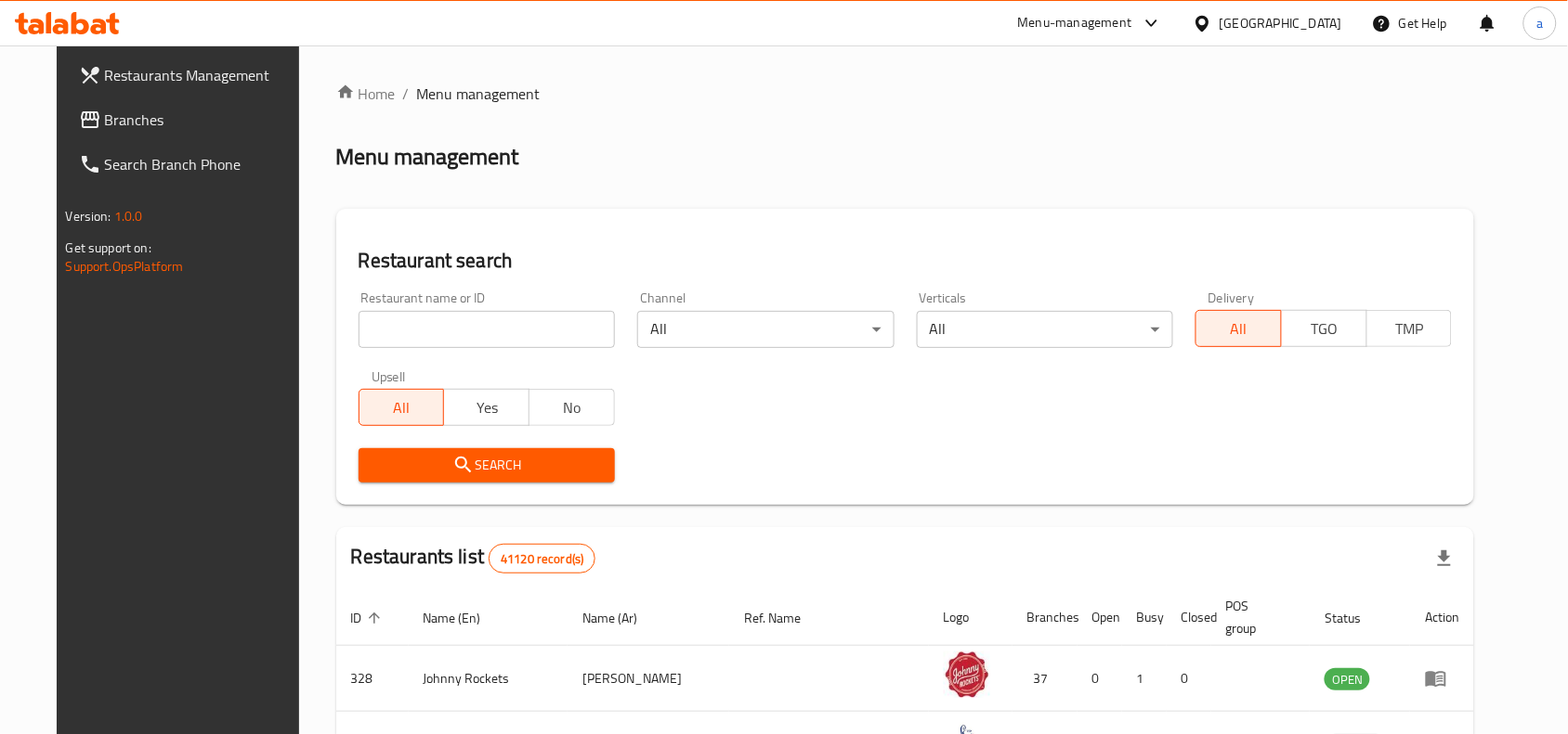
click at [105, 131] on span "Branches" at bounding box center [204, 120] width 199 height 23
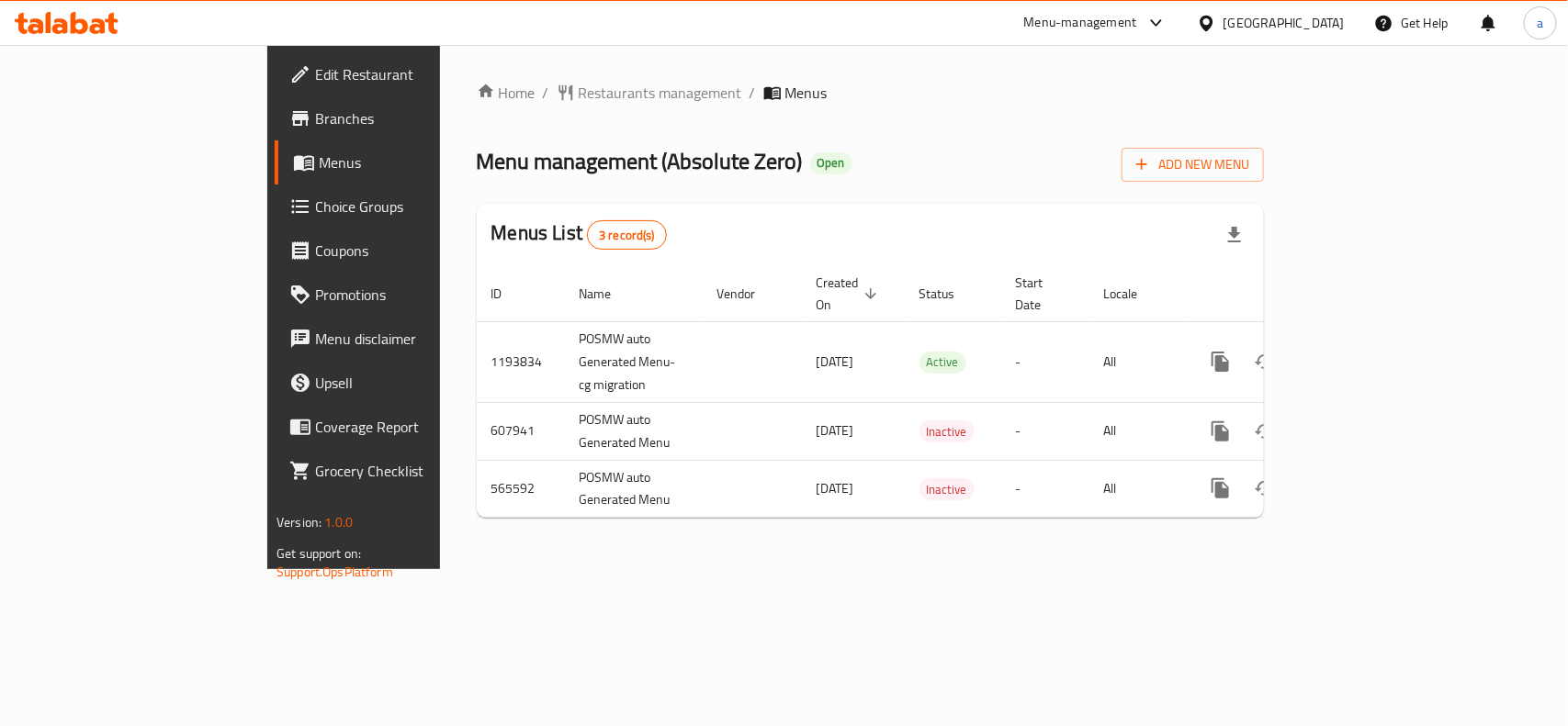
click at [499, 106] on div "Home / Restaurants management / Menus Menu management ( Absolute Zero ) Open Ad…" at bounding box center [870, 307] width 787 height 451
click at [579, 93] on span "Restaurants management" at bounding box center [660, 93] width 164 height 22
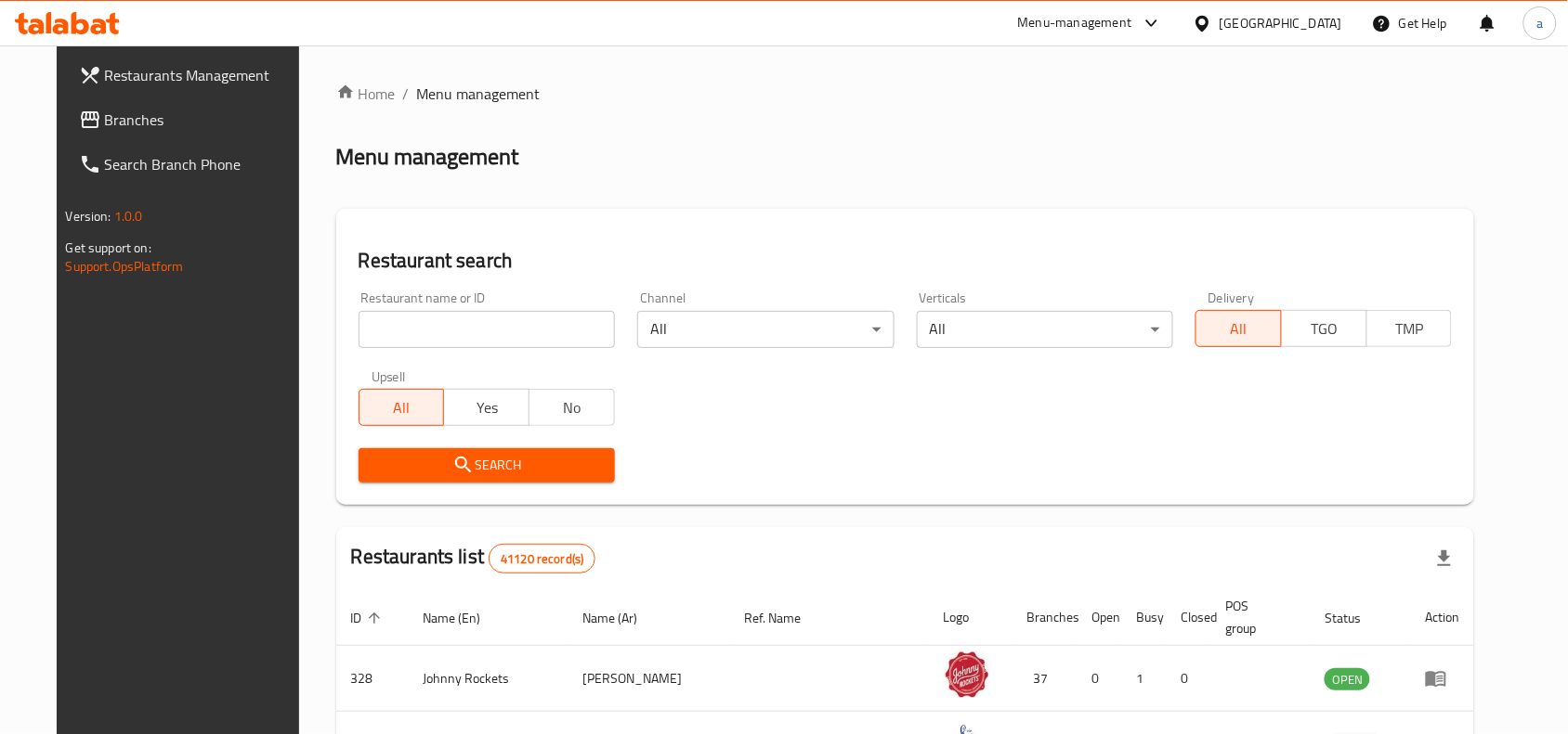
click at [457, 329] on input "search" at bounding box center [486, 329] width 256 height 37
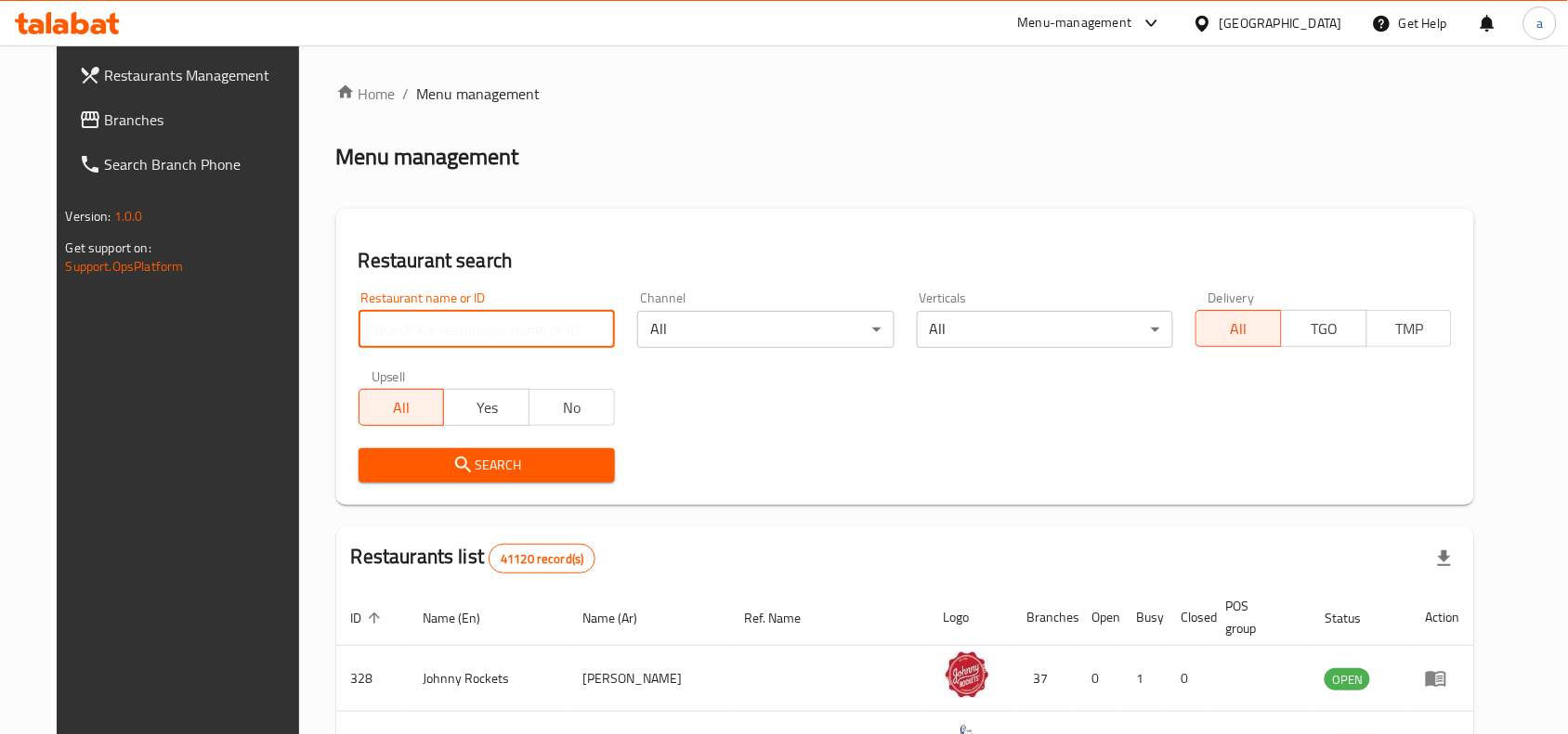
paste input "13865"
type input "13865"
click button "Search" at bounding box center [486, 465] width 256 height 34
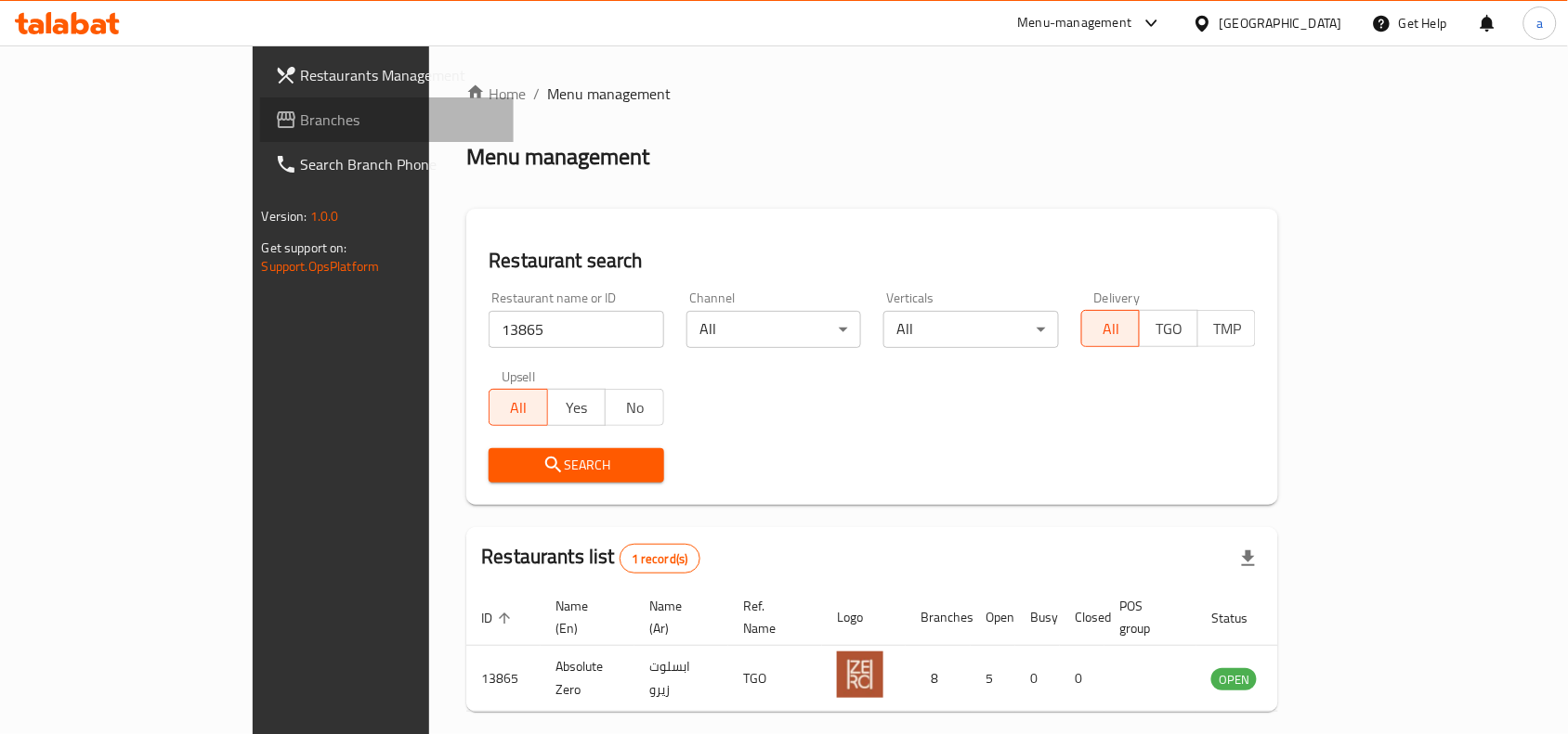
click at [301, 112] on span "Branches" at bounding box center [400, 120] width 199 height 23
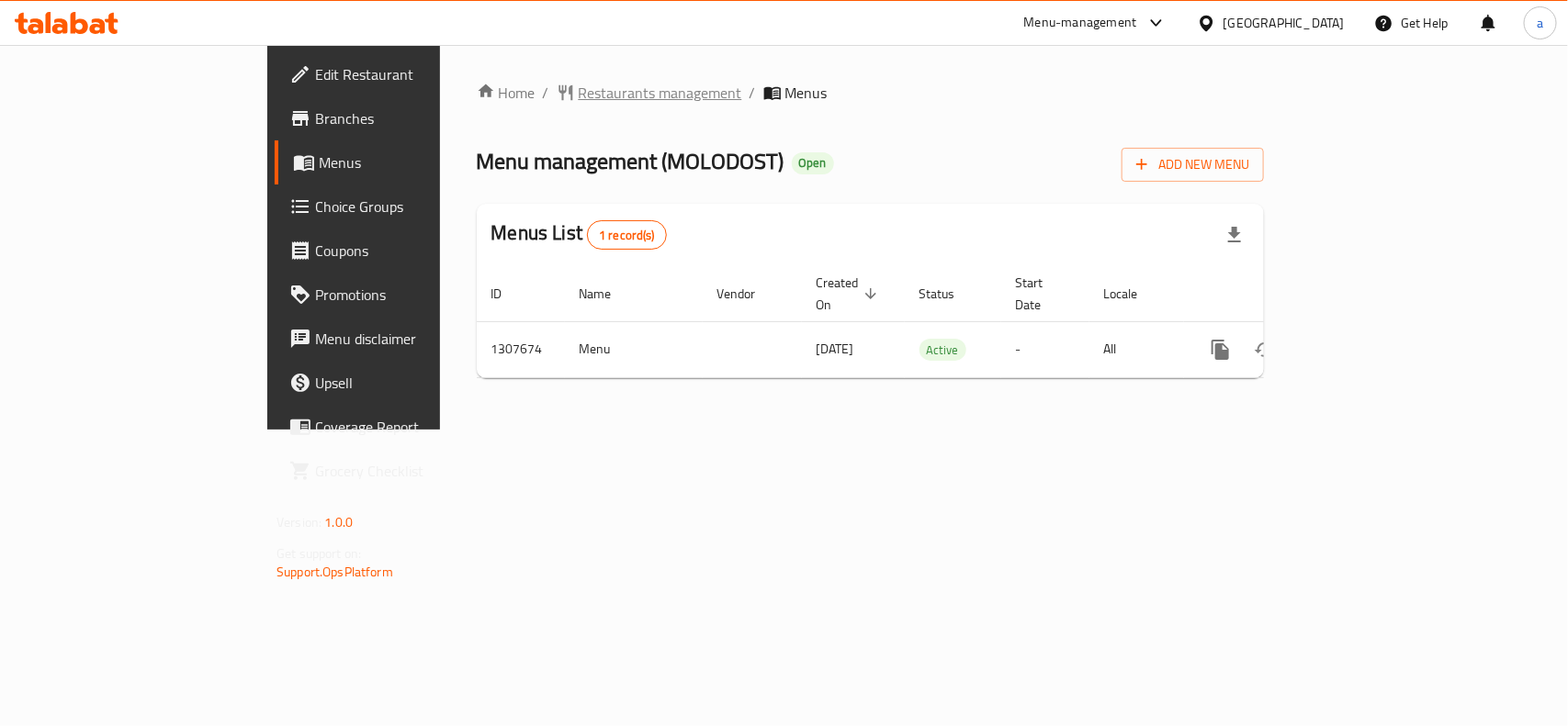
click at [579, 94] on span "Restaurants management" at bounding box center [660, 93] width 164 height 22
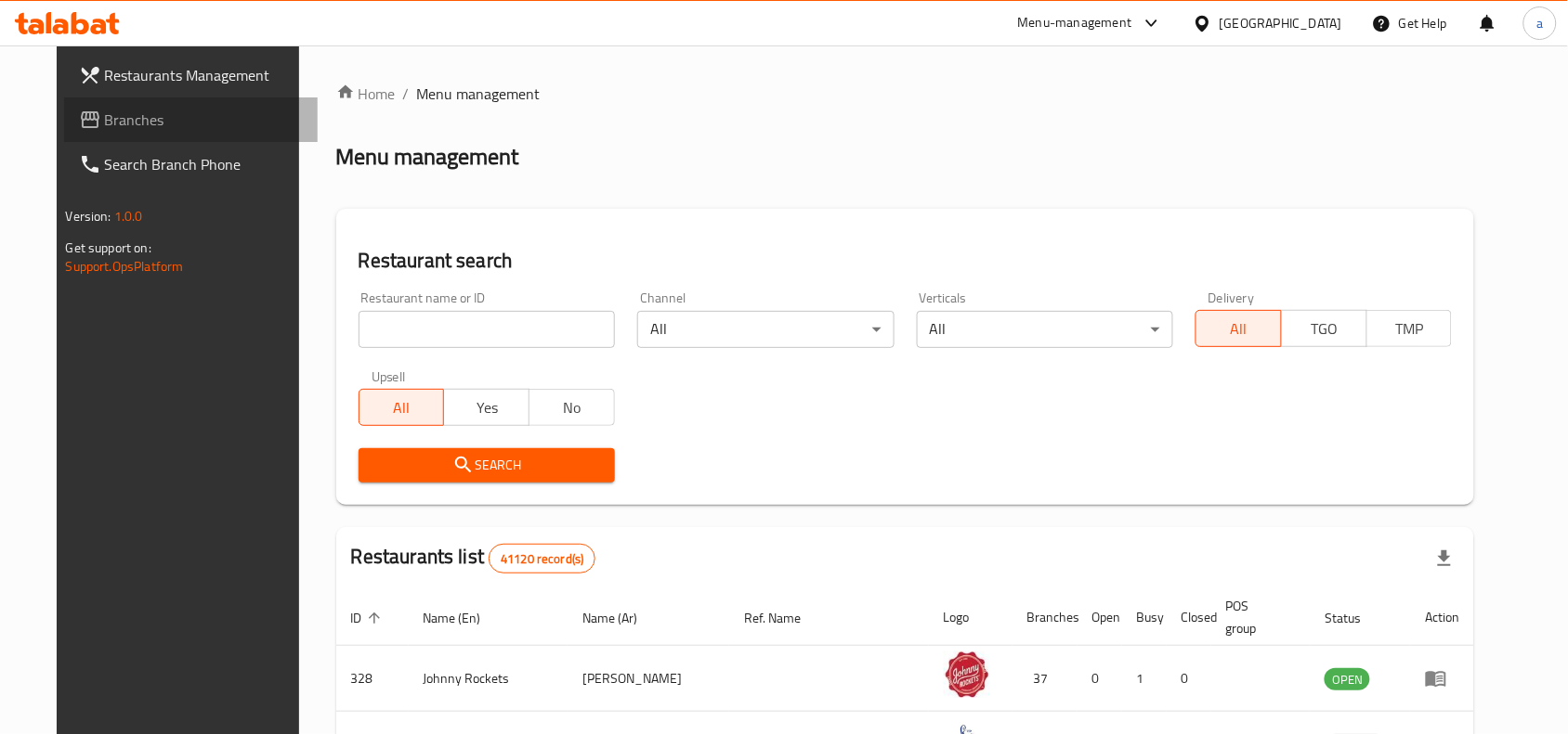
click at [105, 125] on span "Branches" at bounding box center [204, 120] width 199 height 23
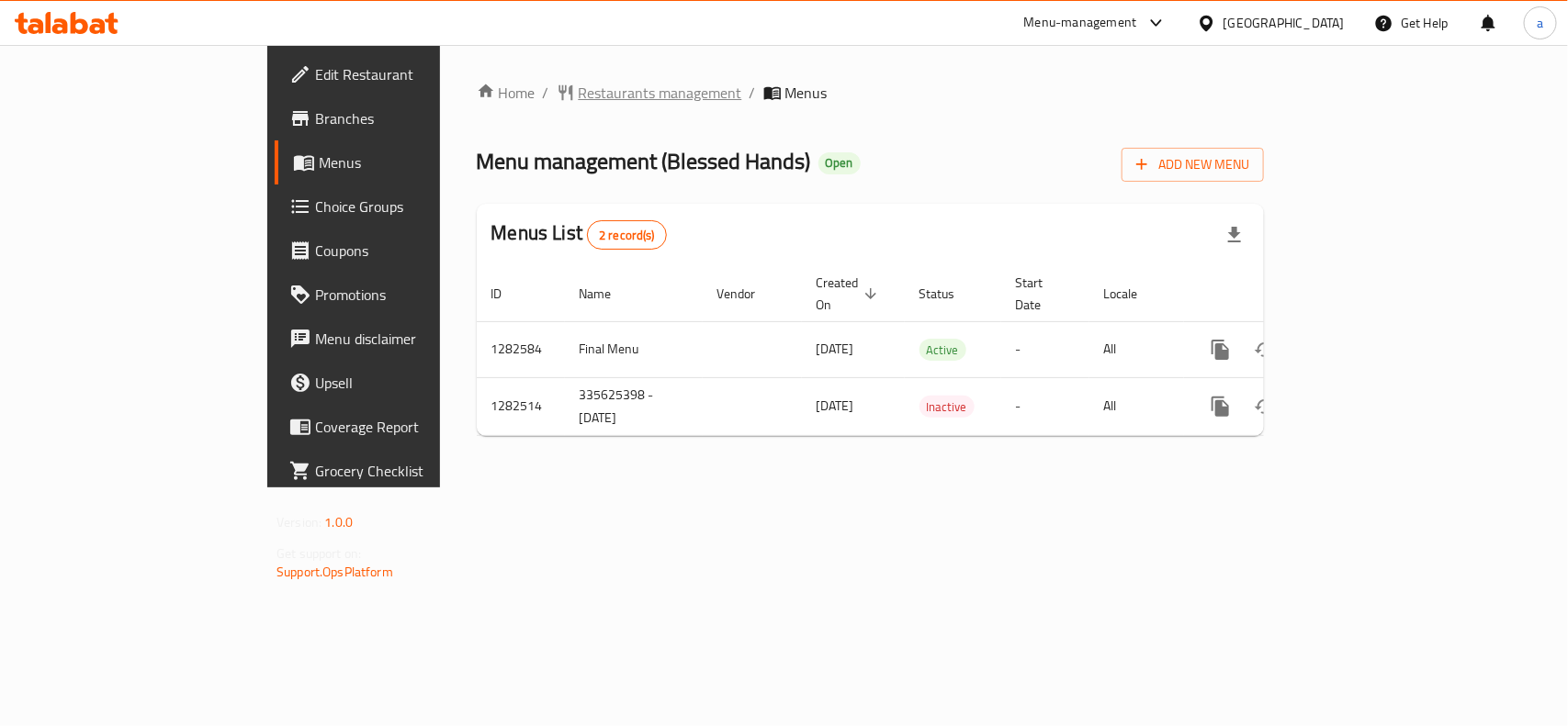
click at [579, 92] on span "Restaurants management" at bounding box center [660, 93] width 164 height 22
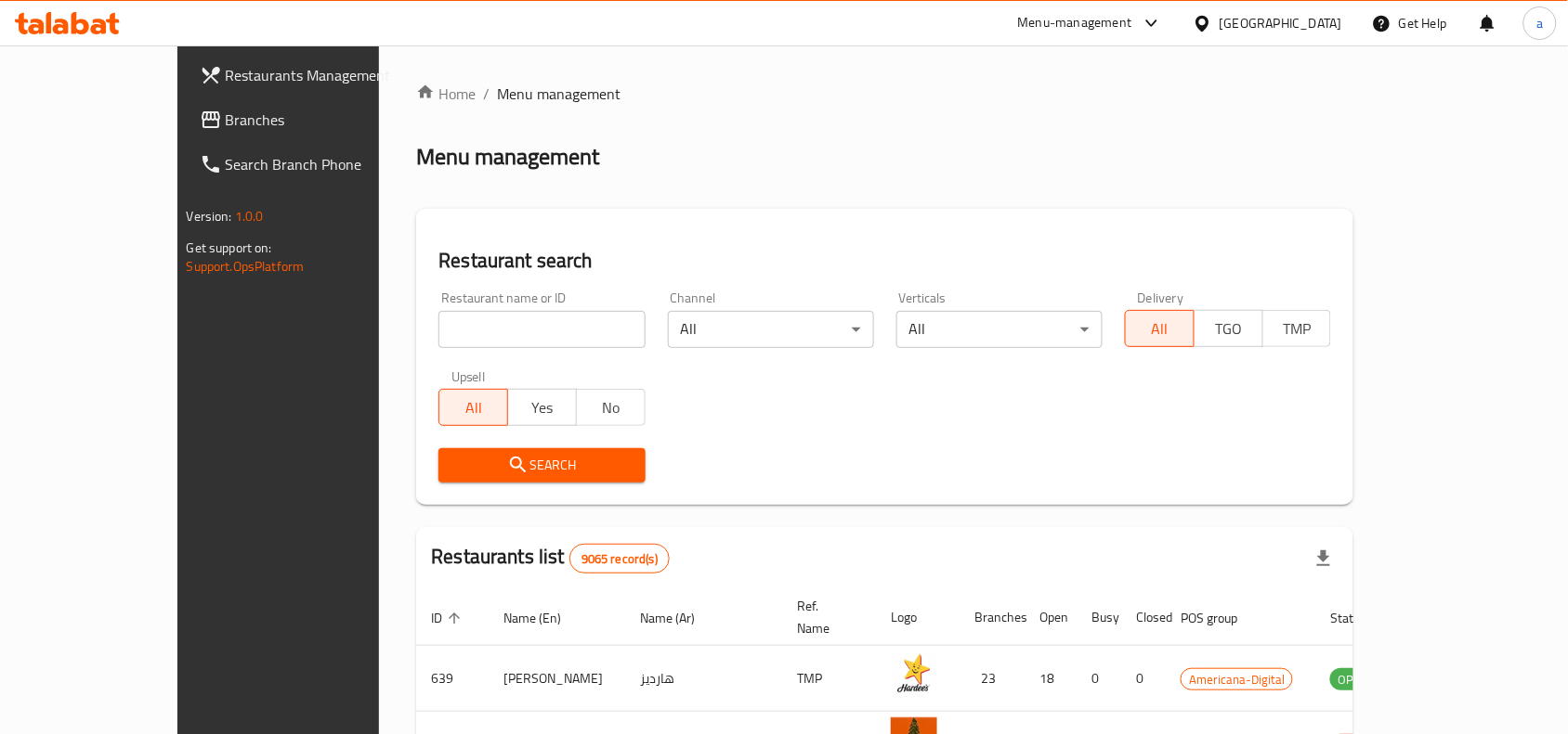
click at [225, 127] on span "Branches" at bounding box center [325, 120] width 199 height 23
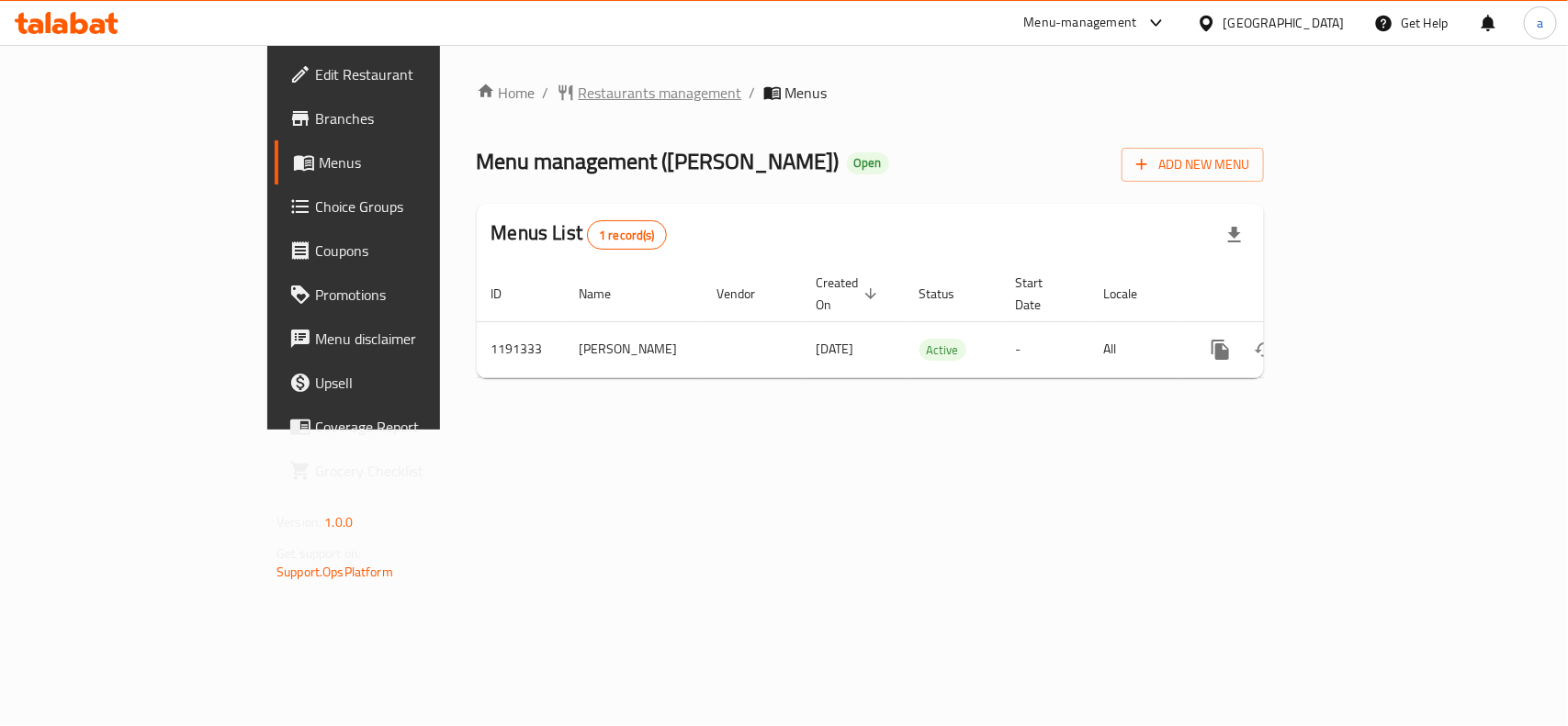
click at [579, 93] on span "Restaurants management" at bounding box center [660, 93] width 164 height 22
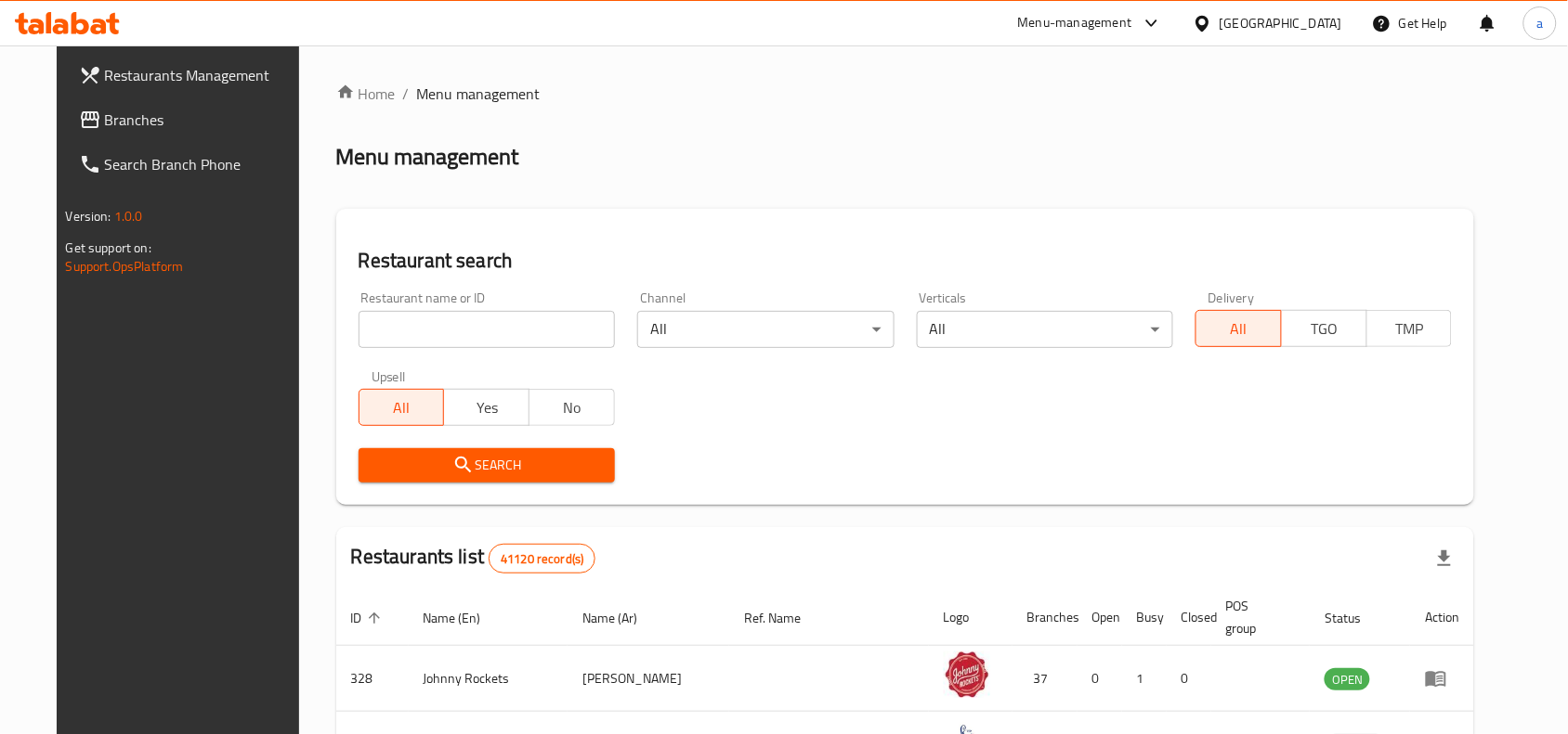
click at [105, 128] on span "Branches" at bounding box center [204, 120] width 199 height 23
